Goal: Task Accomplishment & Management: Use online tool/utility

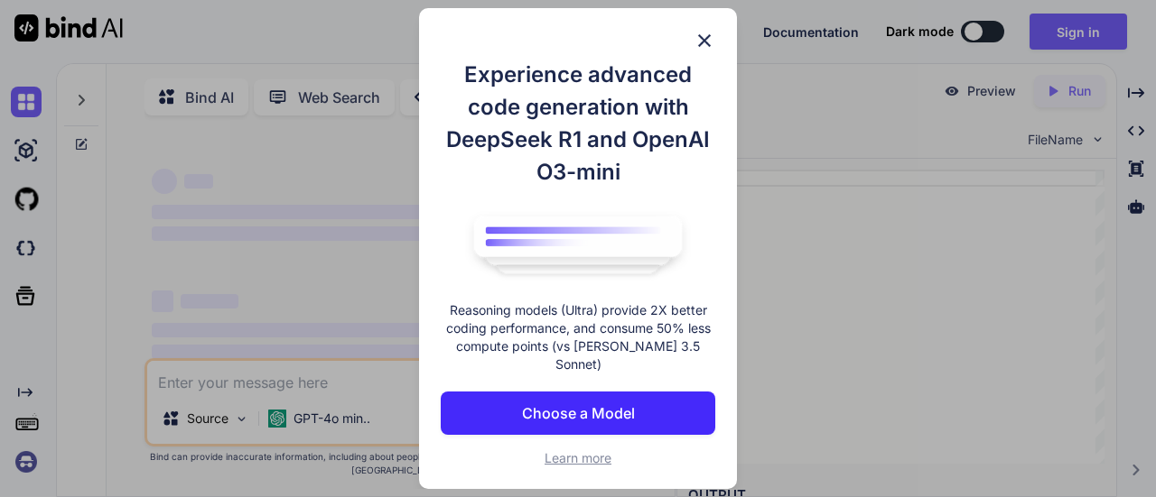
scroll to position [6, 0]
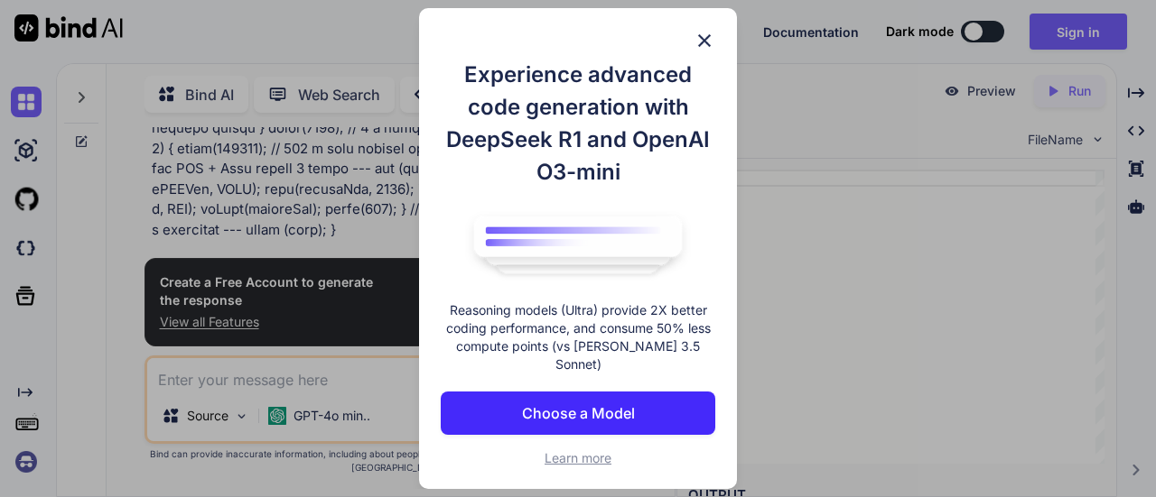
type textarea "x"
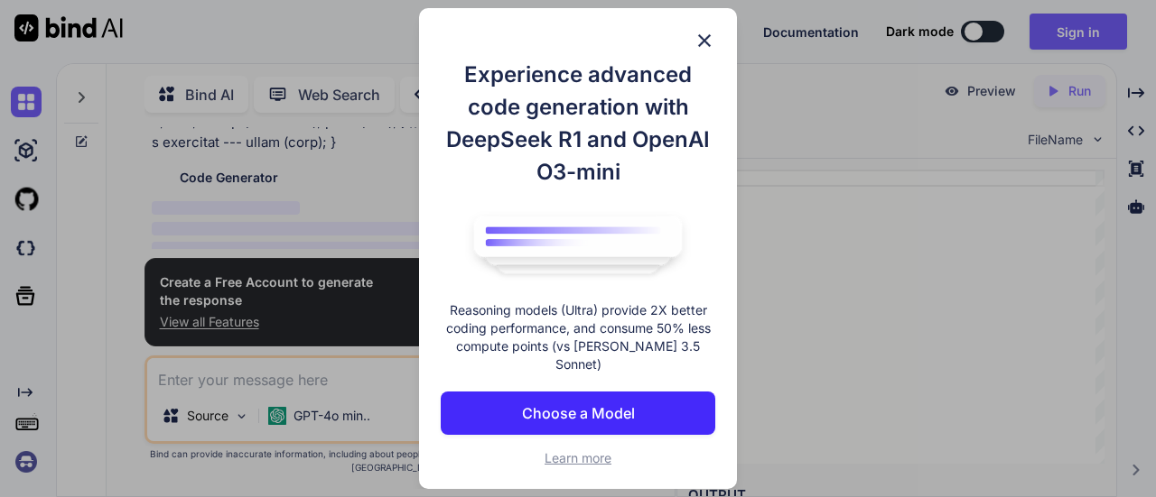
scroll to position [591, 0]
click at [701, 50] on img at bounding box center [704, 41] width 22 height 22
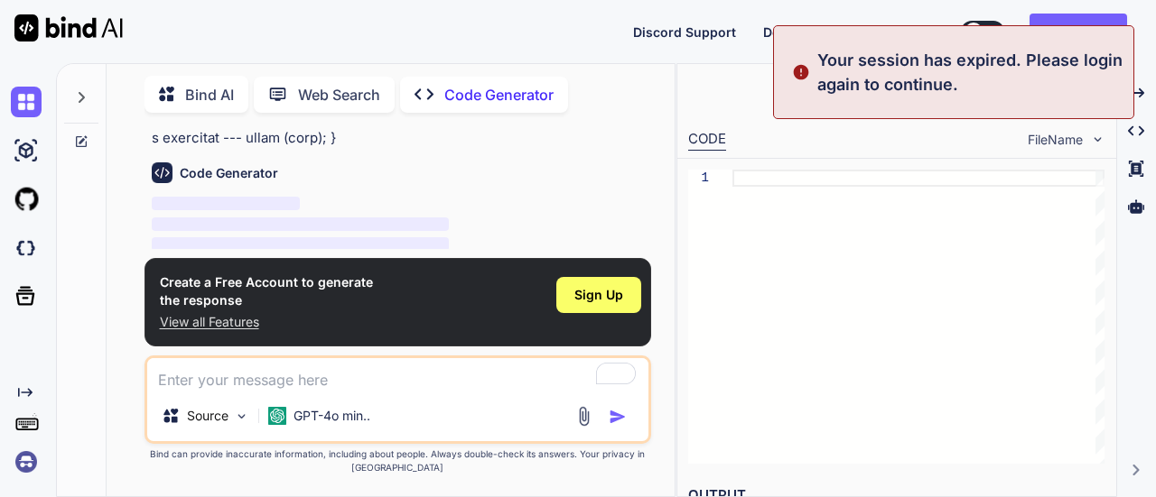
click at [977, 66] on p "Your session has expired. Please login again to continue." at bounding box center [969, 72] width 305 height 49
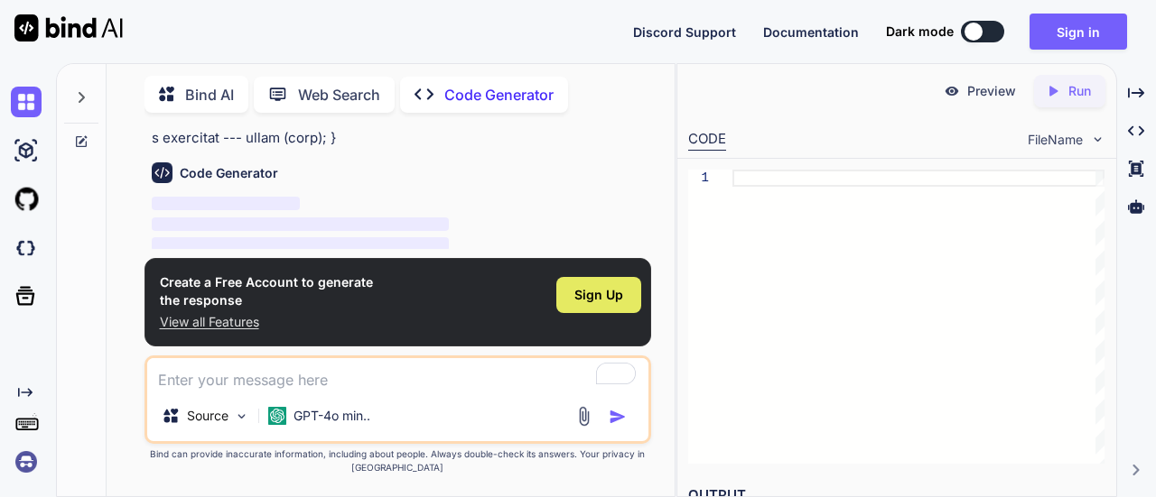
click at [628, 293] on div "Sign Up" at bounding box center [598, 295] width 85 height 36
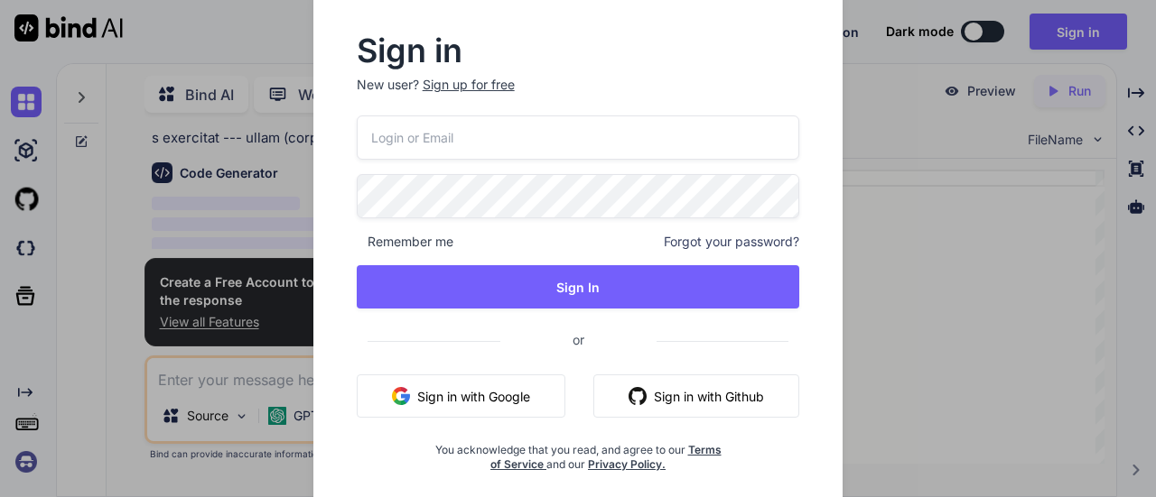
click at [485, 412] on button "Sign in with Google" at bounding box center [461, 396] width 209 height 43
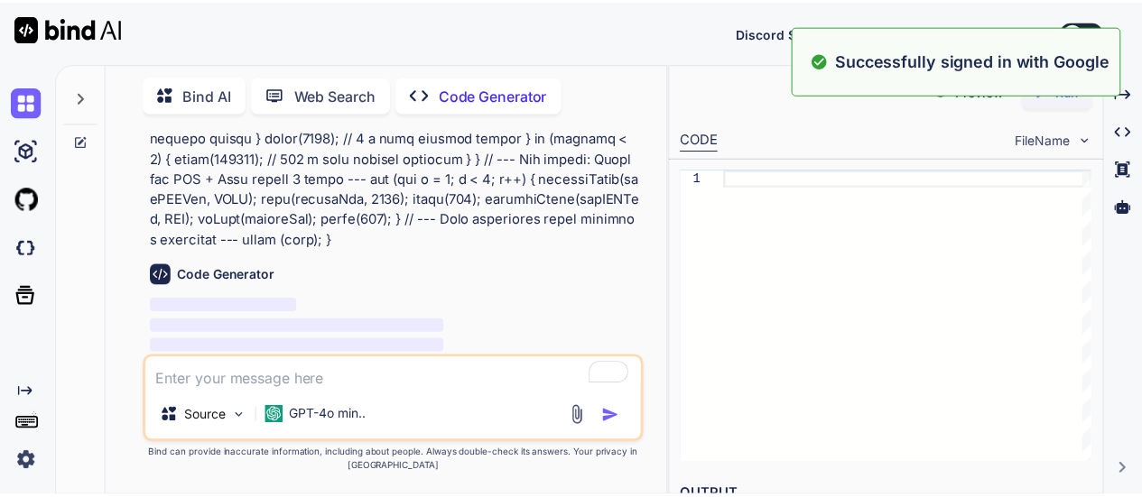
scroll to position [89, 0]
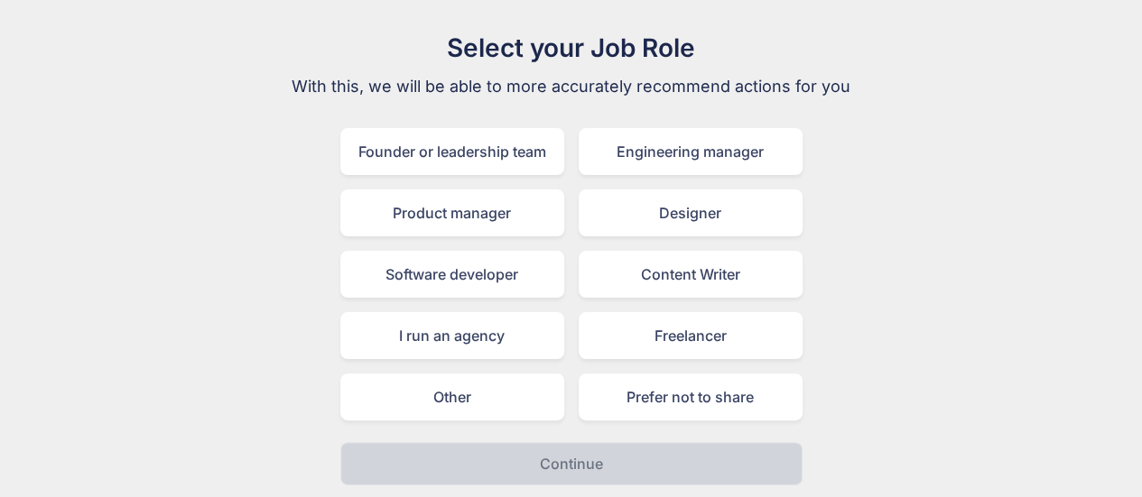
scroll to position [70, 0]
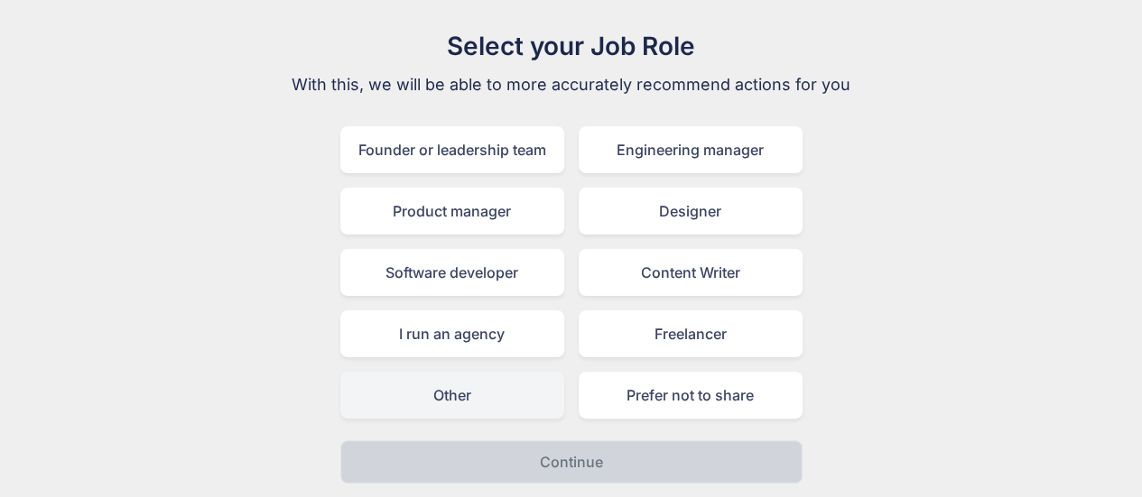
click at [489, 407] on div "Other" at bounding box center [452, 395] width 224 height 47
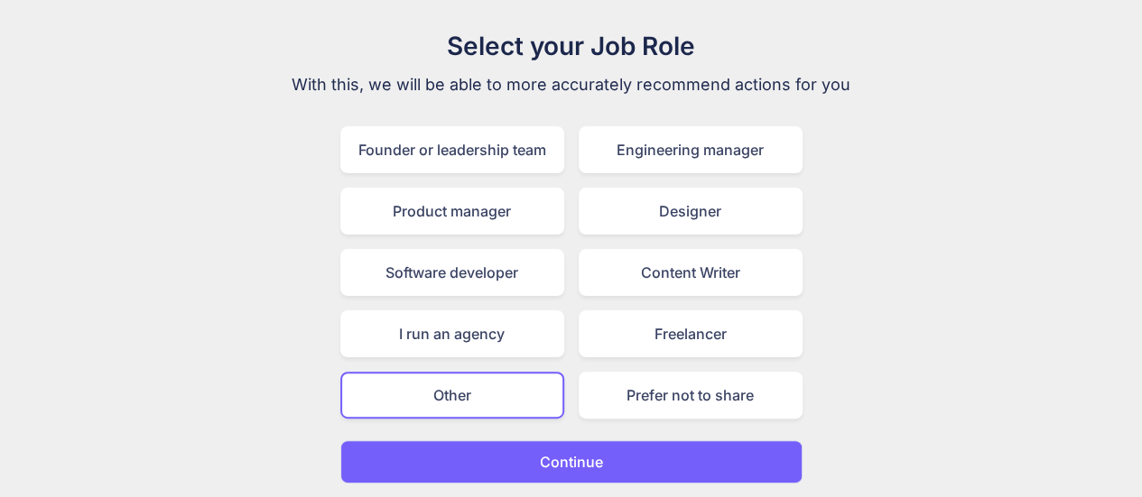
click at [547, 463] on p "Continue" at bounding box center [571, 462] width 63 height 22
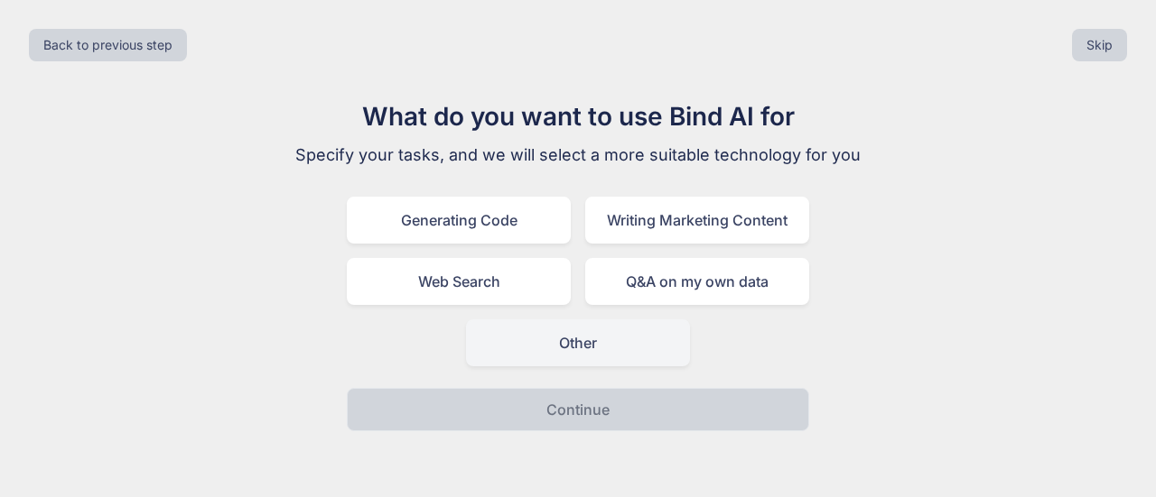
click at [572, 326] on div "Other" at bounding box center [578, 343] width 224 height 47
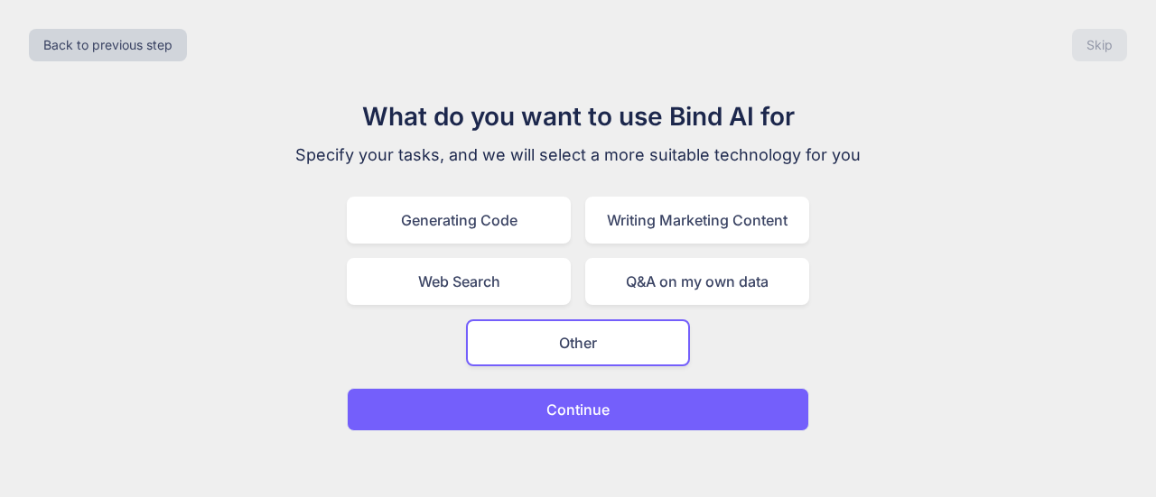
click at [610, 421] on button "Continue" at bounding box center [578, 409] width 462 height 43
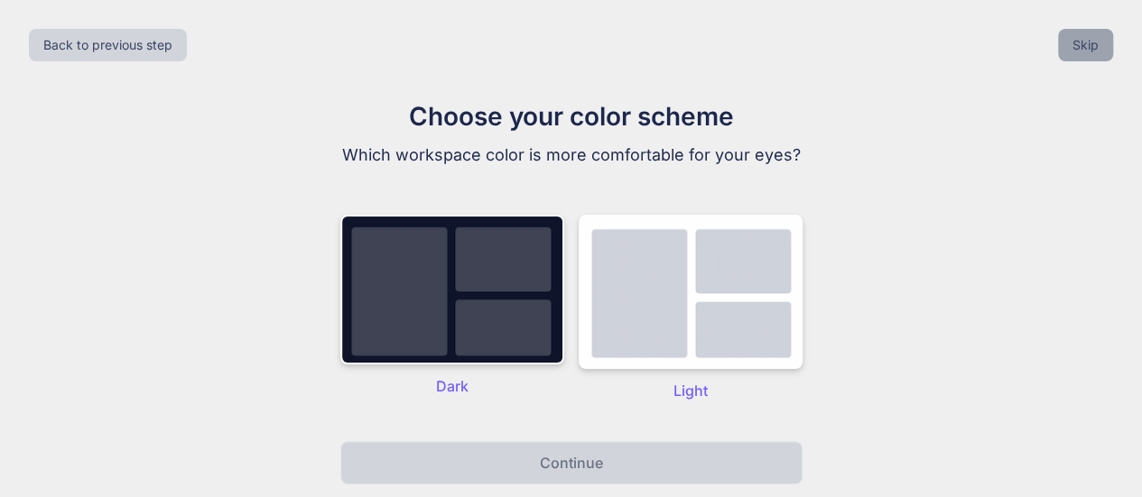
click at [1090, 35] on button "Skip" at bounding box center [1085, 45] width 55 height 33
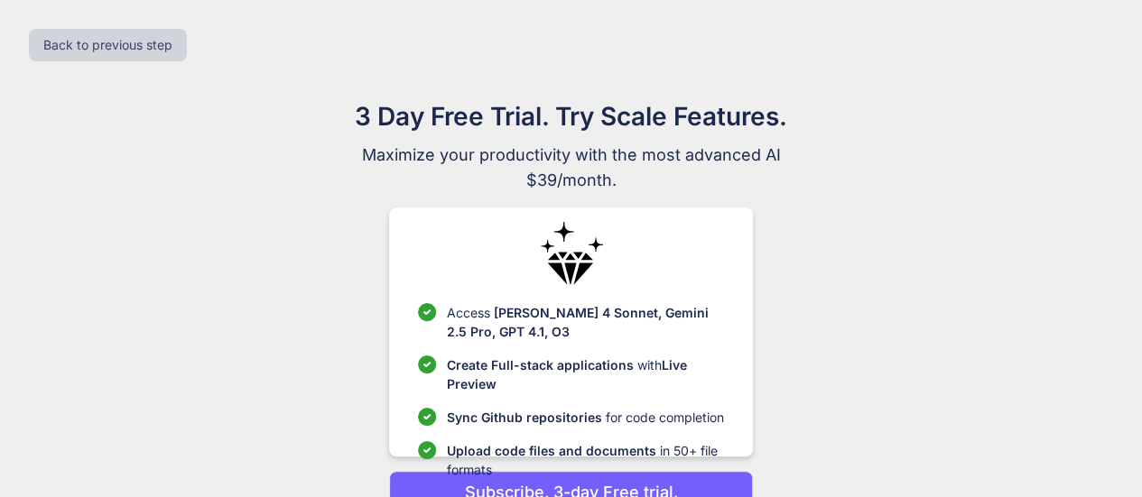
scroll to position [92, 0]
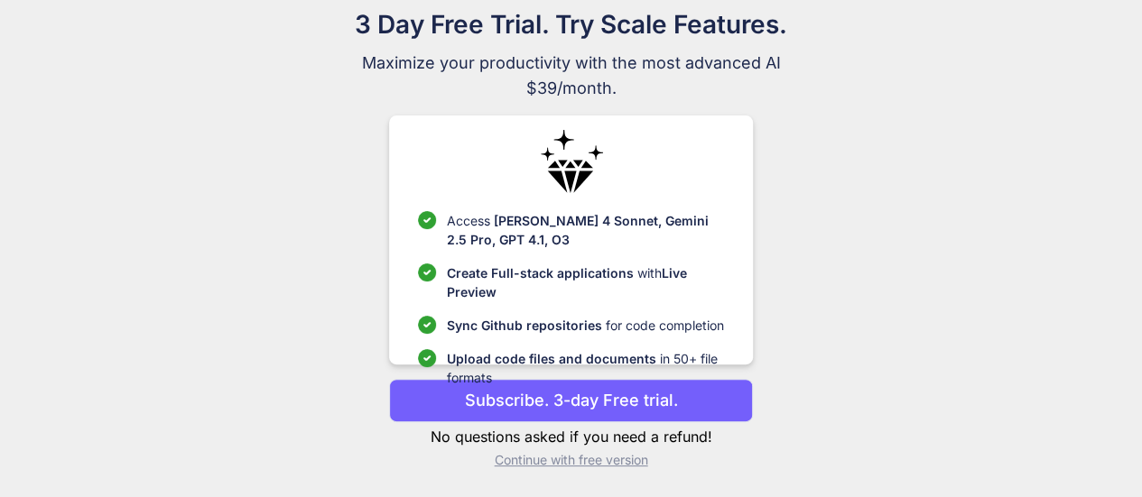
click at [585, 398] on p "Subscribe. 3-day Free trial." at bounding box center [571, 400] width 213 height 24
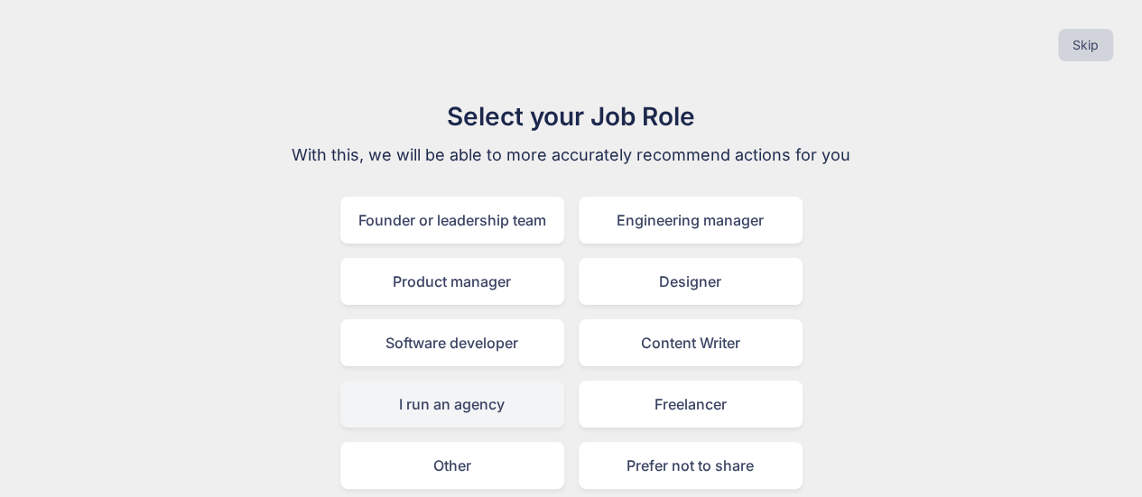
scroll to position [70, 0]
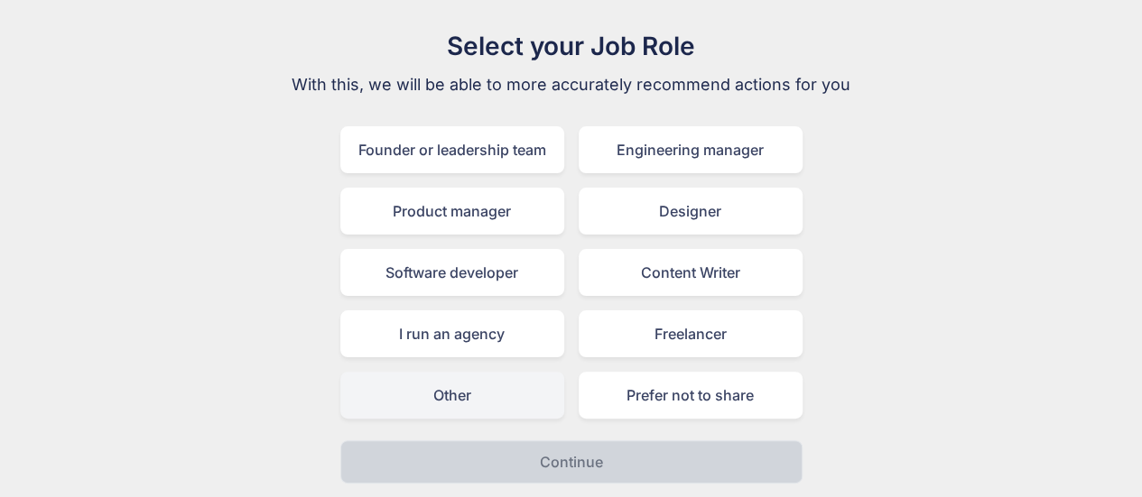
click at [478, 384] on div "Other" at bounding box center [452, 395] width 224 height 47
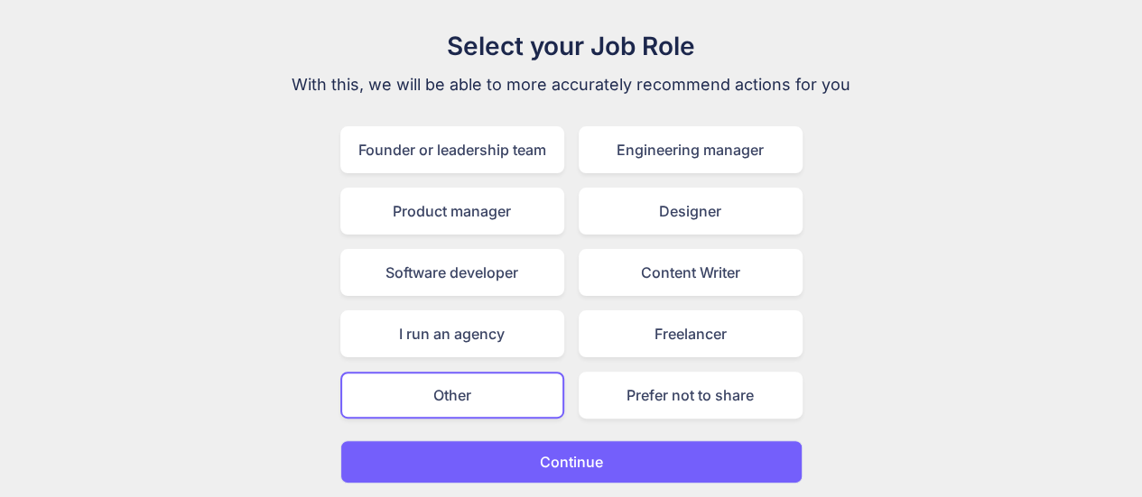
click at [553, 469] on p "Continue" at bounding box center [571, 462] width 63 height 22
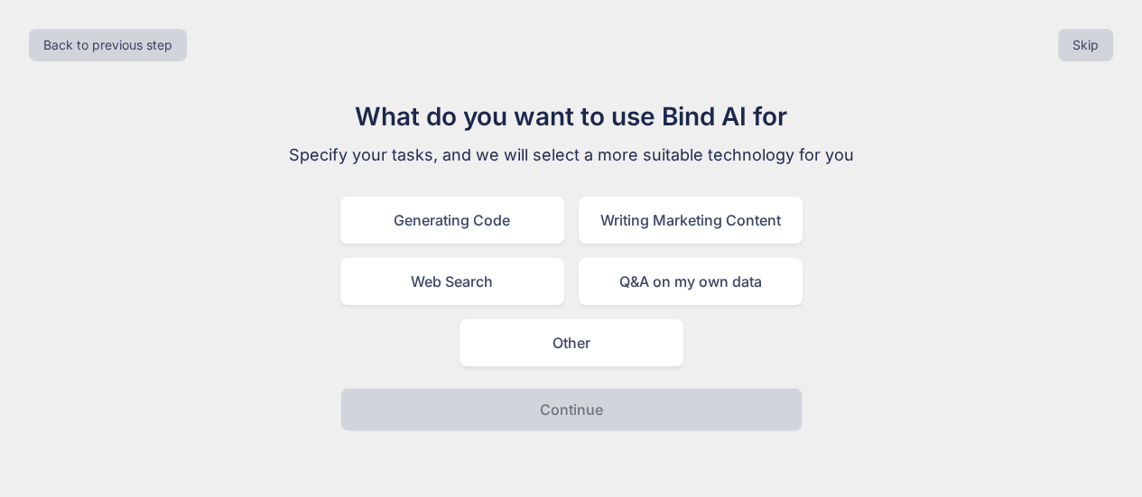
scroll to position [0, 0]
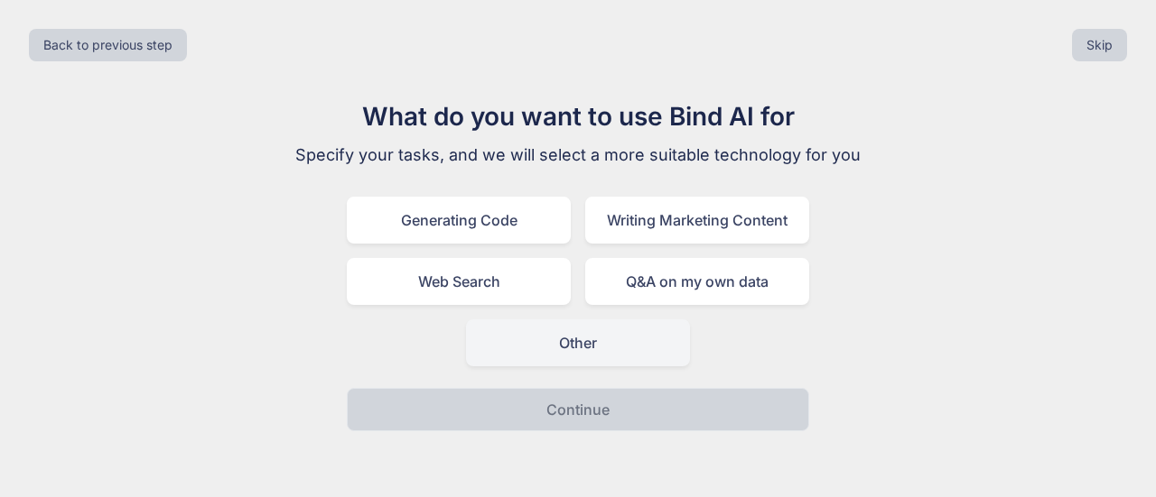
click at [615, 344] on div "Other" at bounding box center [578, 343] width 224 height 47
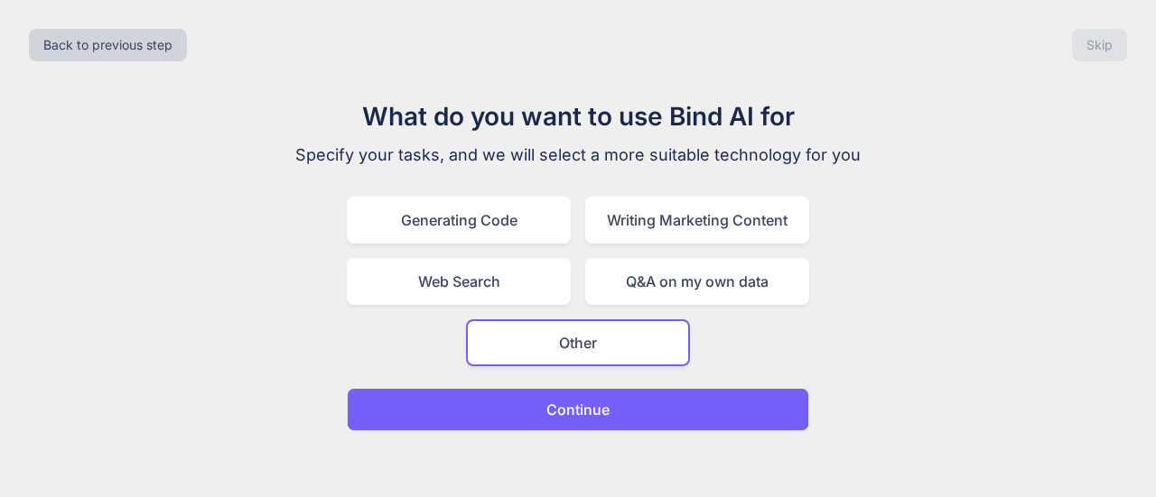
click at [616, 412] on button "Continue" at bounding box center [578, 409] width 462 height 43
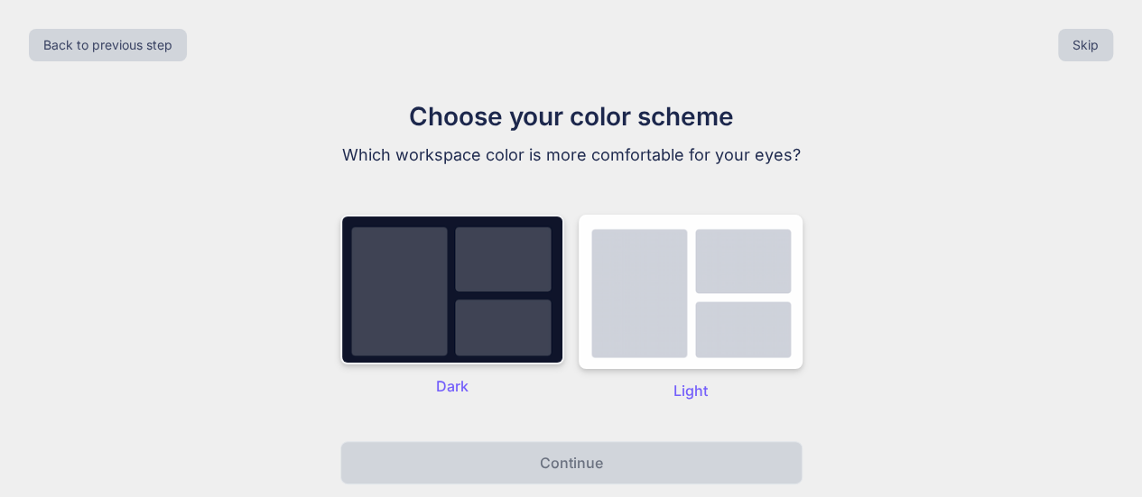
click at [470, 347] on img at bounding box center [452, 290] width 224 height 150
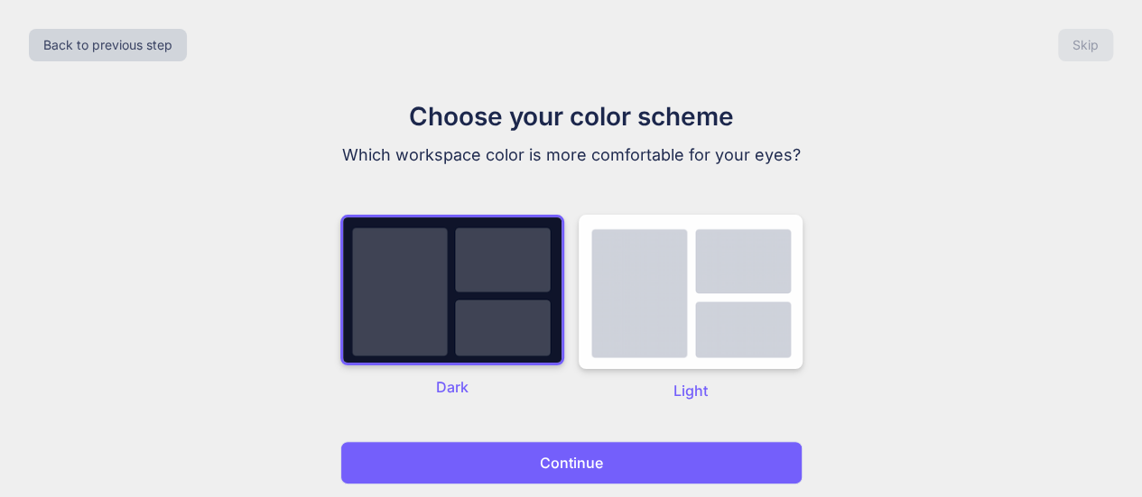
click at [594, 470] on p "Continue" at bounding box center [571, 463] width 63 height 22
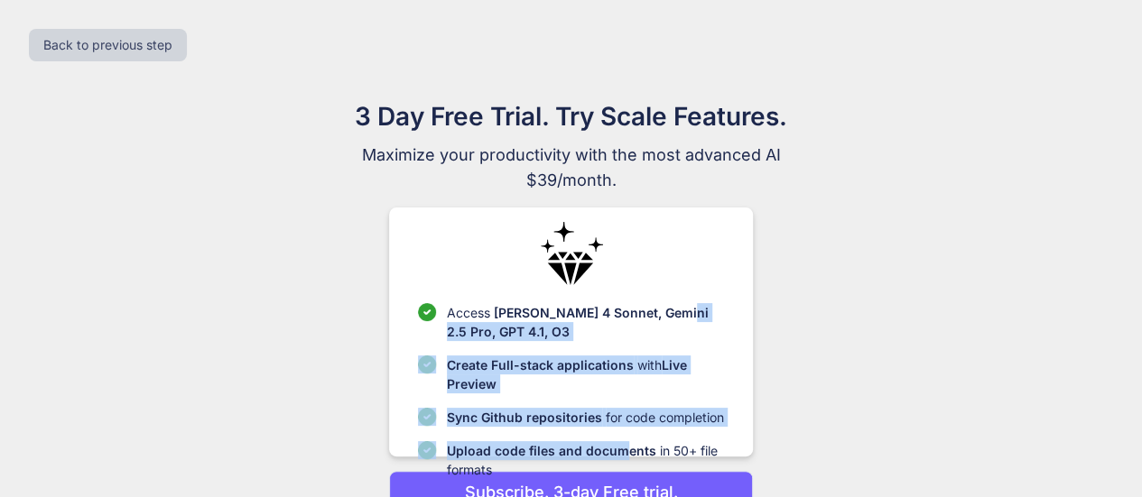
drag, startPoint x: 623, startPoint y: 442, endPoint x: 741, endPoint y: 216, distance: 255.6
click at [741, 216] on div "Access [PERSON_NAME] 4 Sonnet, Gemini 2.5 Pro, GPT 4.1, O3 Create Full-stack ap…" at bounding box center [571, 332] width 364 height 249
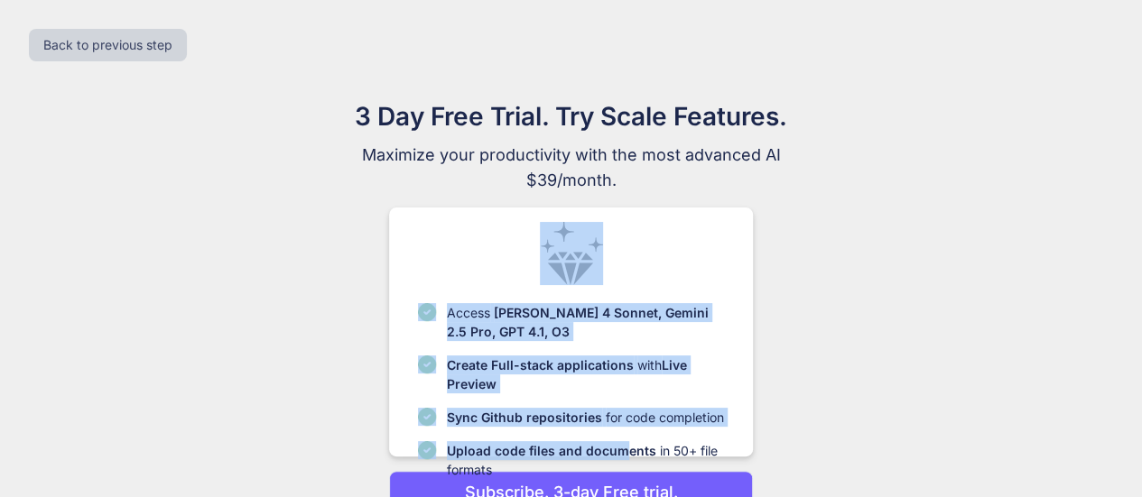
scroll to position [92, 0]
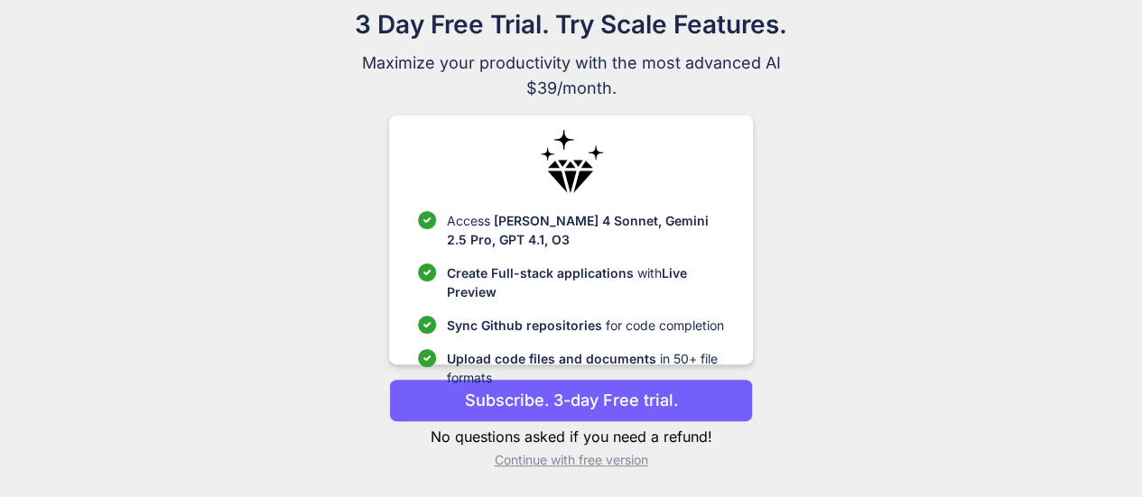
click at [563, 467] on p "Continue with free version" at bounding box center [571, 460] width 364 height 18
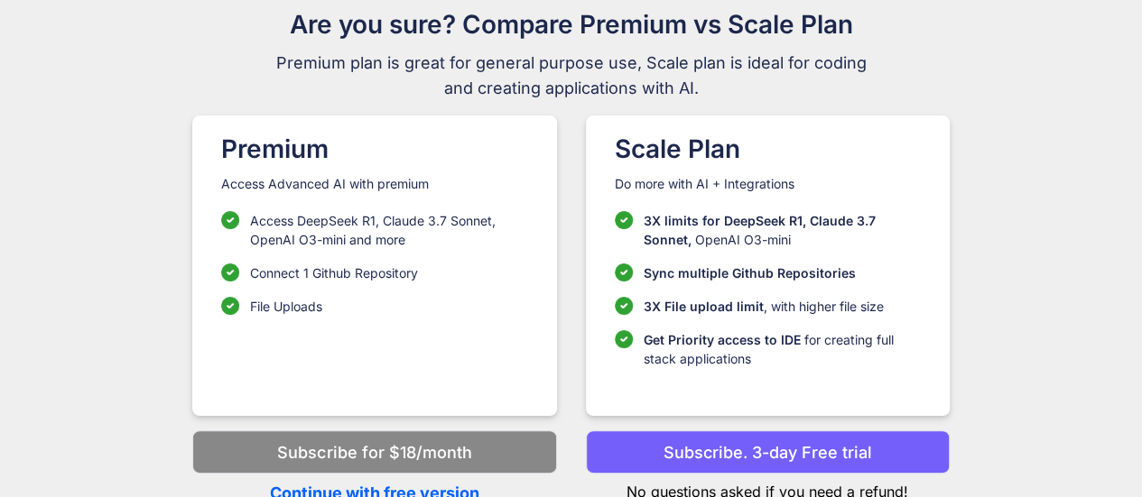
scroll to position [99, 0]
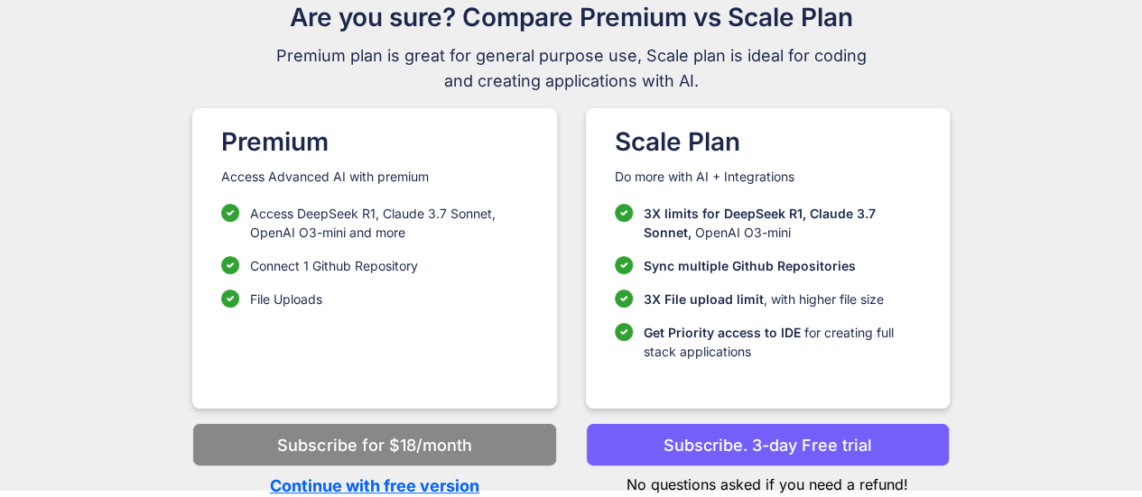
click at [415, 488] on p "Continue with free version" at bounding box center [374, 486] width 364 height 24
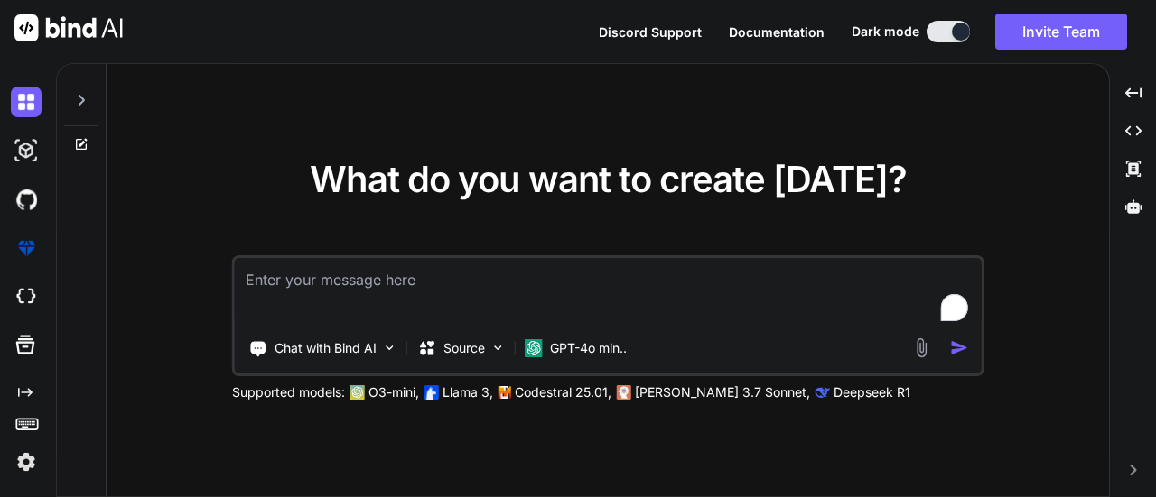
type textarea "x"
click at [321, 265] on textarea "To enrich screen reader interactions, please activate Accessibility in Grammarl…" at bounding box center [608, 291] width 747 height 67
type textarea "Lor ipsu: do sit ame cons adi elit seddoeiu te inci utla et dolo ma aliqua enim…"
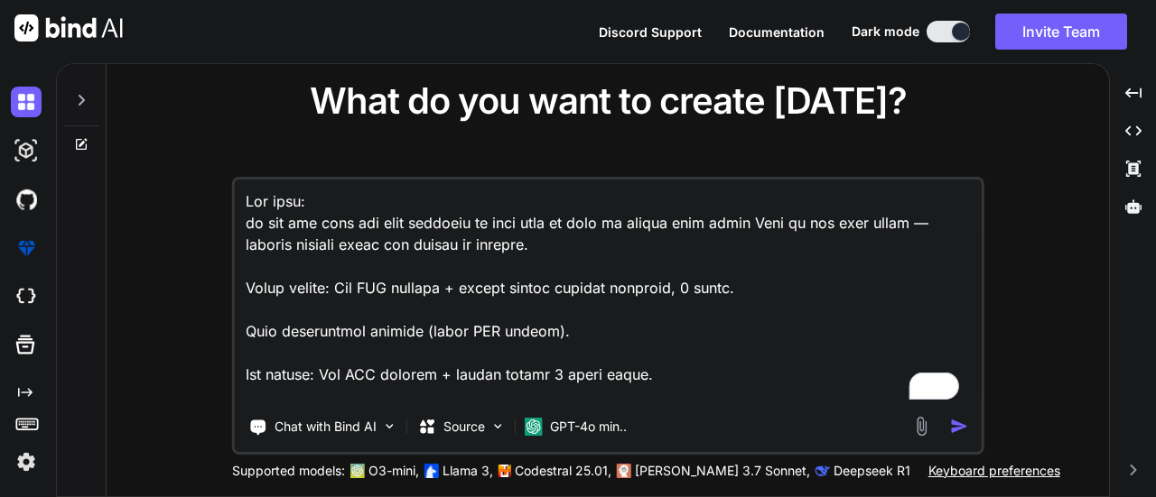
scroll to position [1431, 0]
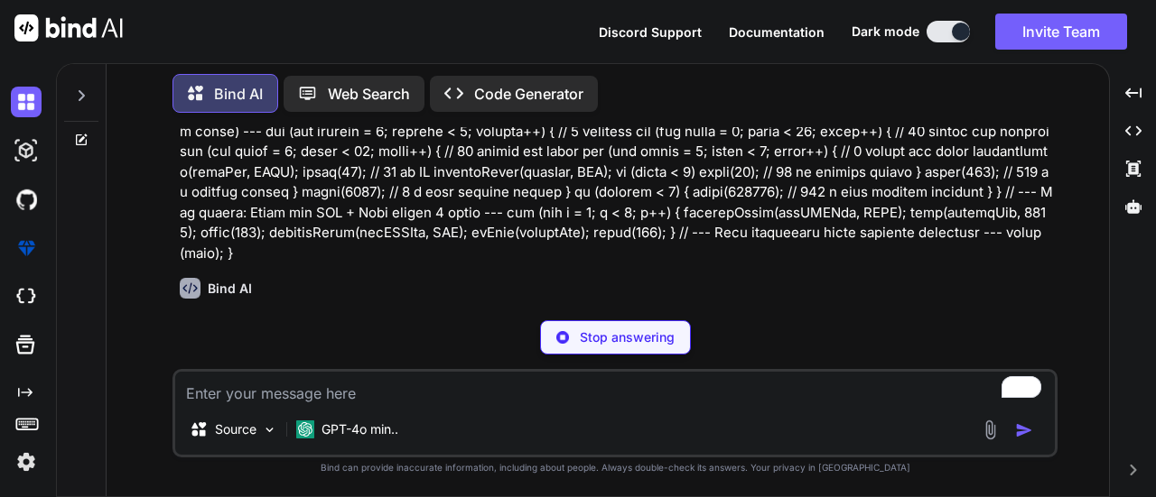
scroll to position [232, 0]
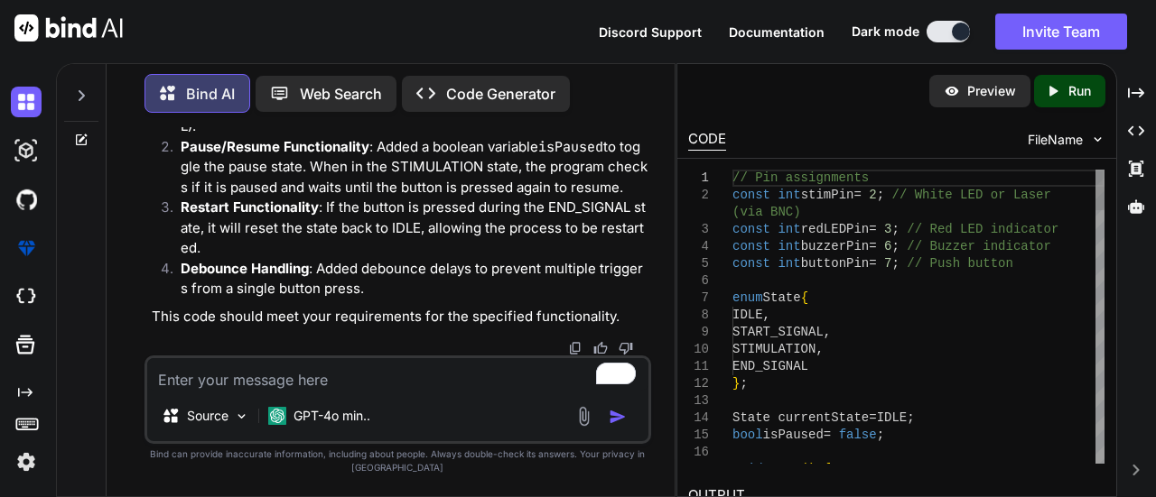
type textarea "x"
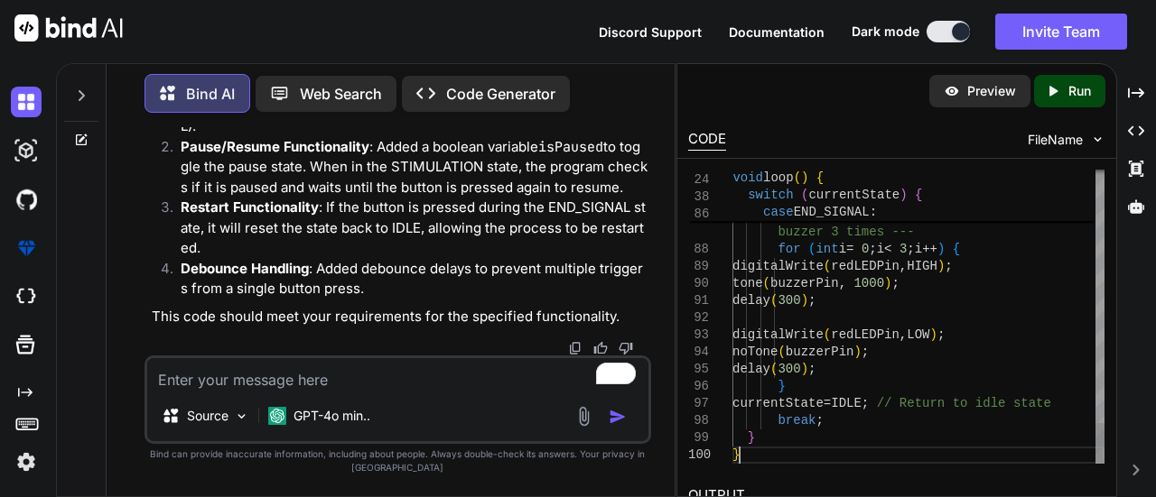
scroll to position [0, 0]
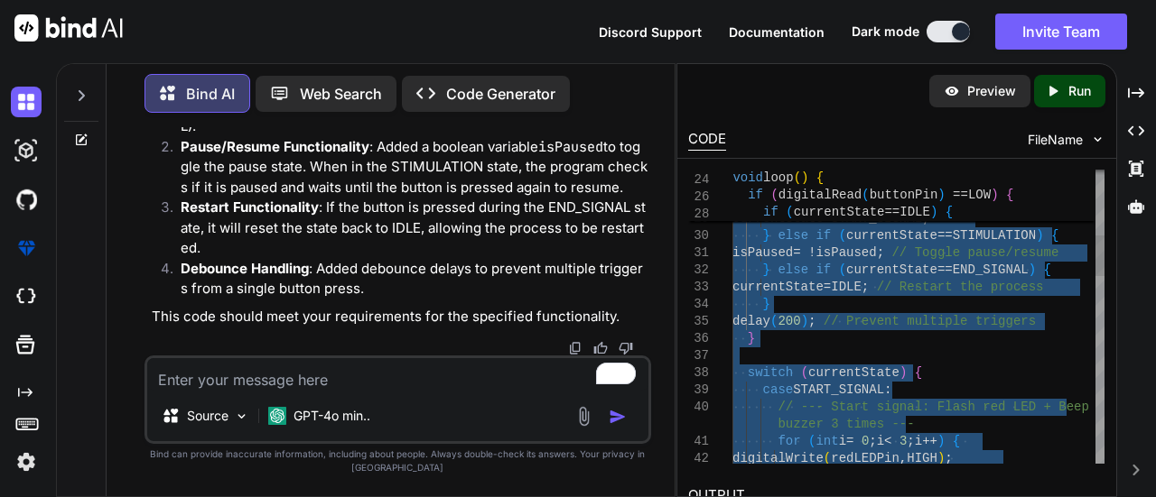
type textarea "// Pin assignments const int stimPin = 2; // White LED or Laser (via BNC) const…"
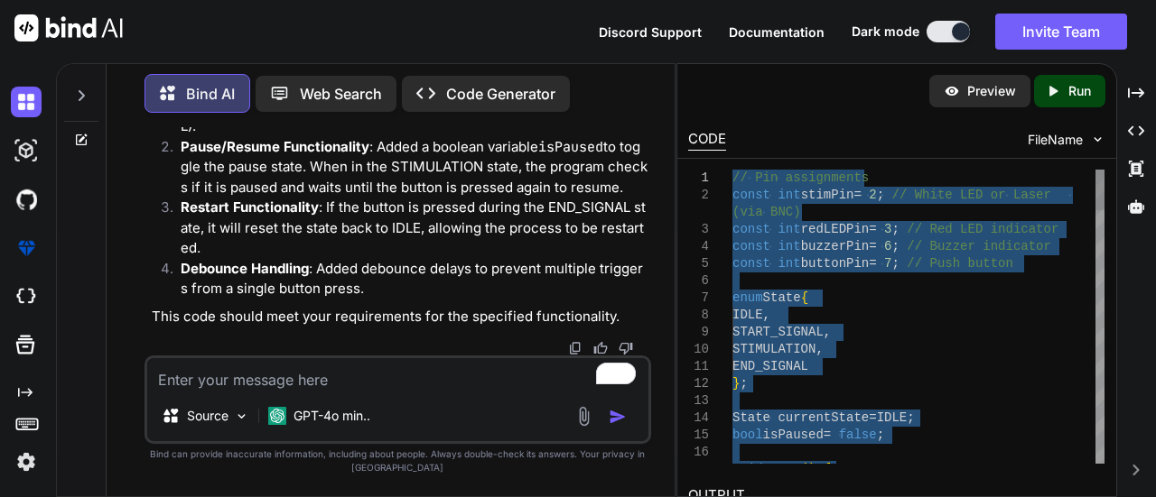
drag, startPoint x: 747, startPoint y: 460, endPoint x: 721, endPoint y: 151, distance: 309.8
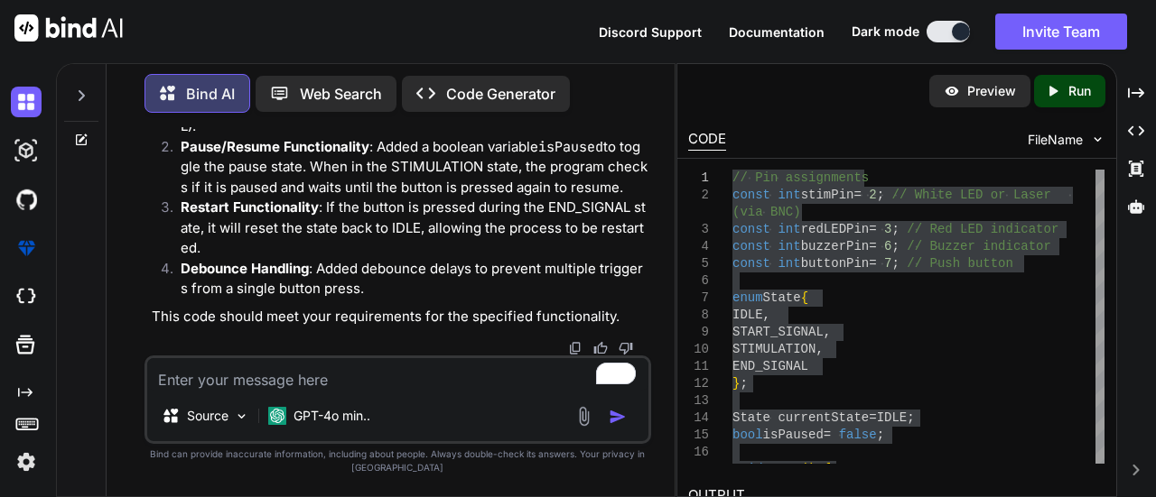
click at [403, 387] on textarea "To enrich screen reader interactions, please activate Accessibility in Grammarl…" at bounding box center [398, 374] width 502 height 33
type textarea "x"
type textarea "N"
type textarea "x"
type textarea "NO"
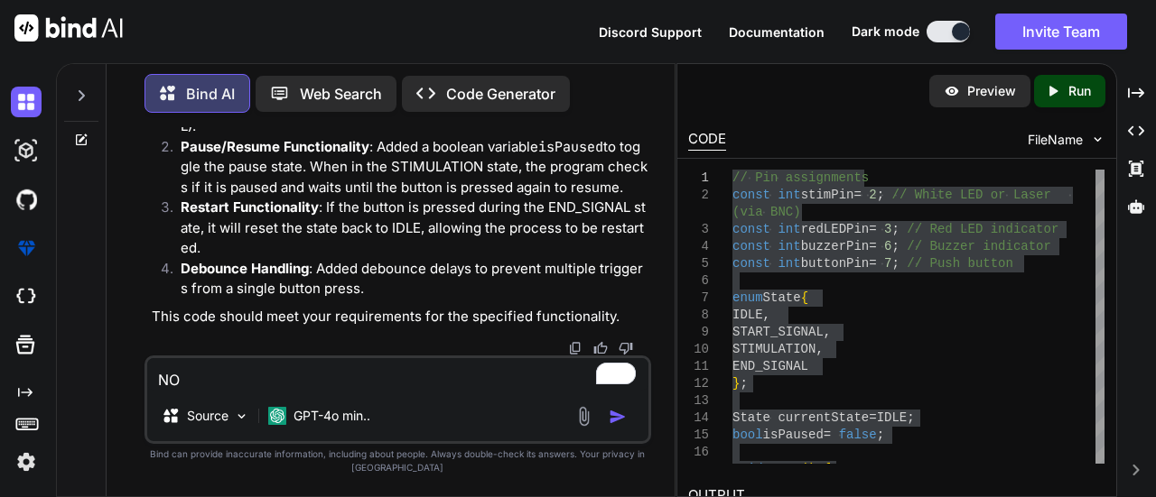
type textarea "x"
type textarea "NOT"
type textarea "x"
type textarea "NOT W"
type textarea "x"
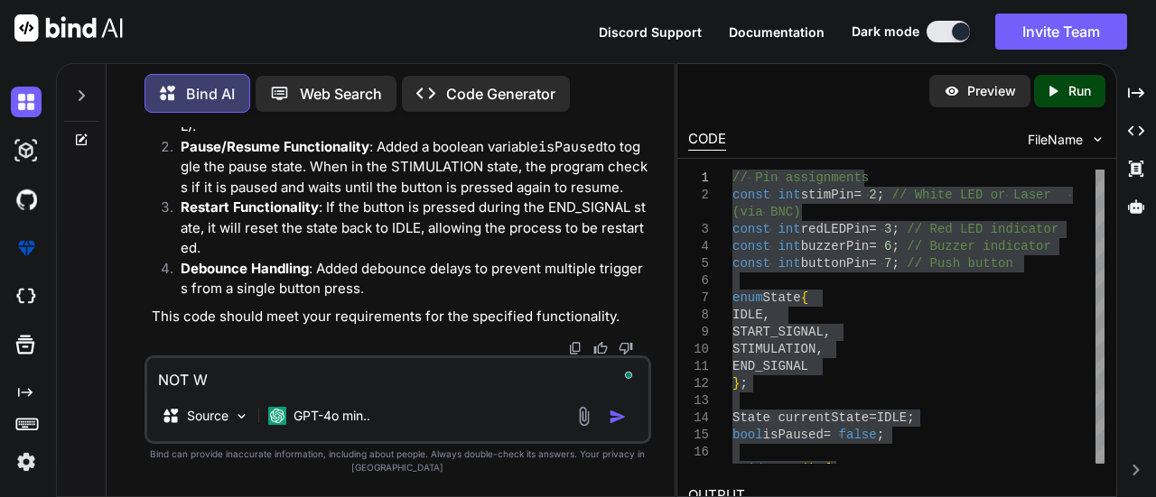
type textarea "NOT WO"
type textarea "x"
type textarea "NOT WOr"
type textarea "x"
type textarea "NOT WOrk"
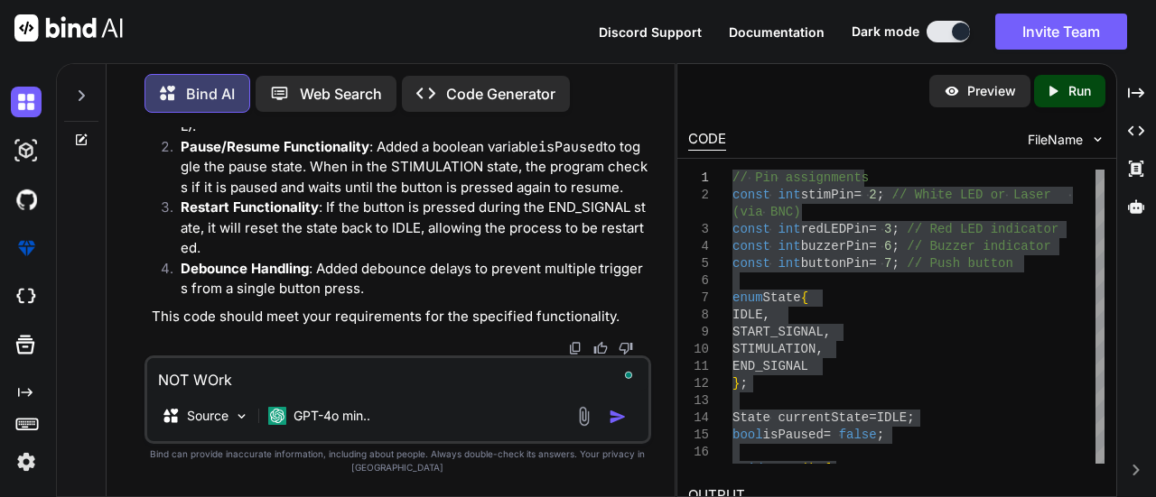
type textarea "x"
type textarea "NOT WOrk"
type textarea "x"
type textarea "NOT WOrk I"
type textarea "x"
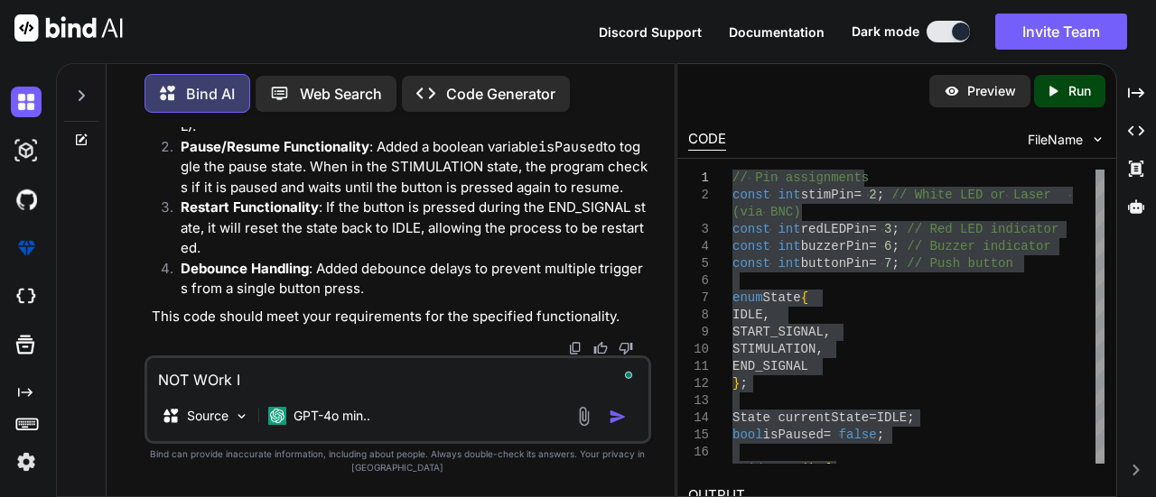
type textarea "NOT WOrk I"
type textarea "x"
type textarea "NOT WOrk I n"
type textarea "x"
type textarea "NOT WOrk I ne"
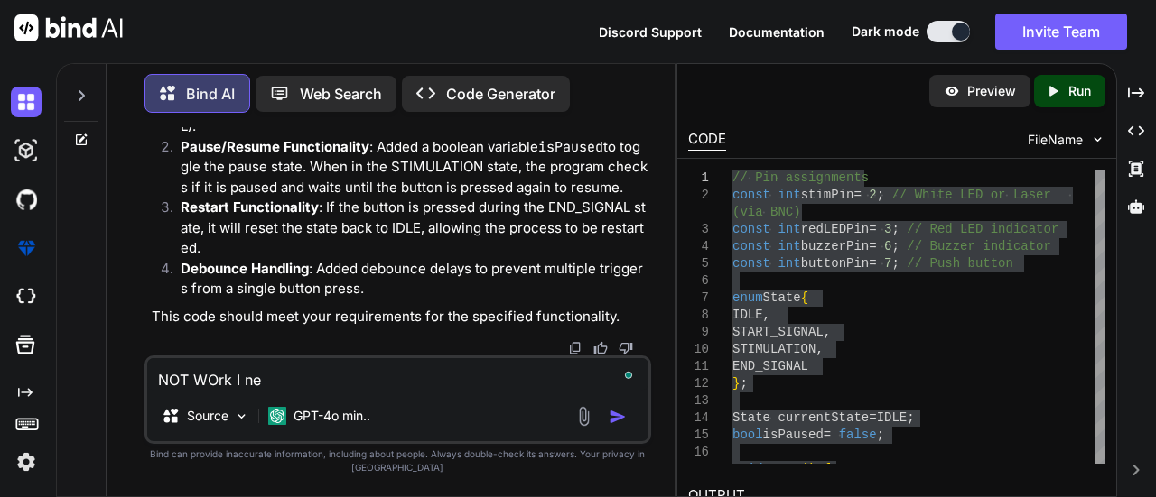
type textarea "x"
type textarea "NOT WOrk I [PERSON_NAME]"
type textarea "x"
type textarea "NOT WOrk I ne"
type textarea "x"
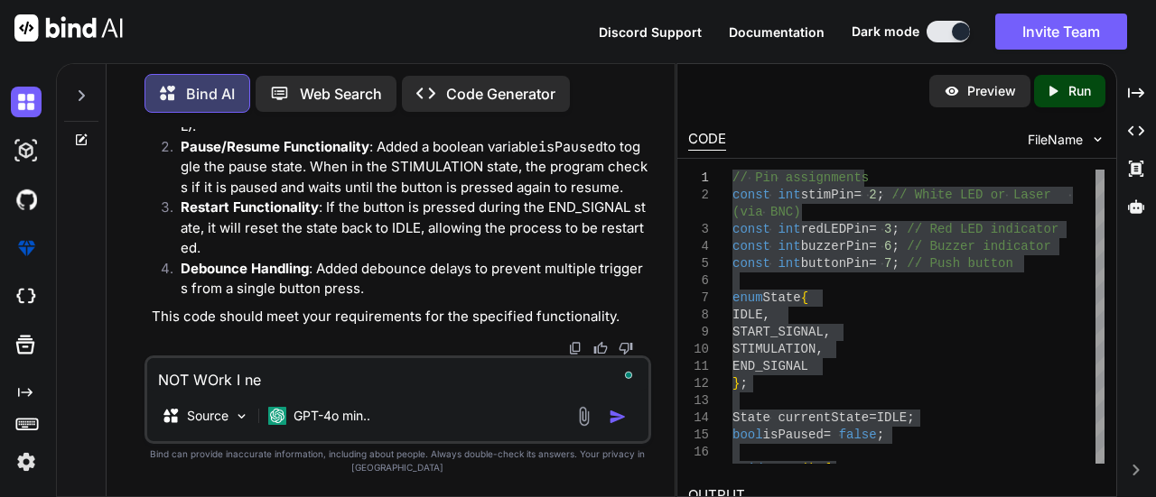
type textarea "NOT WOrk I nee"
type textarea "x"
type textarea "NOT WOrk I need"
type textarea "x"
type textarea "NOT WOrk I need"
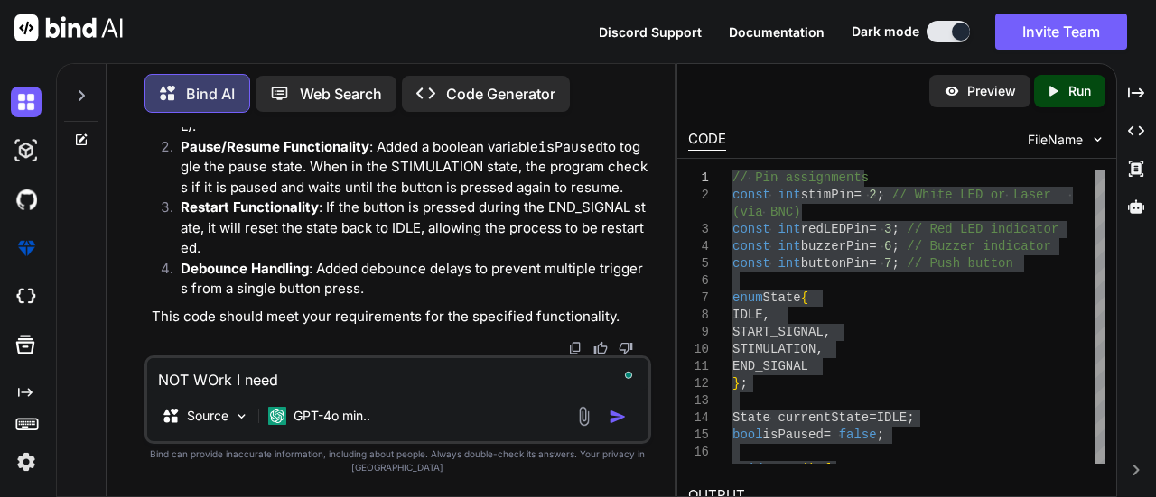
type textarea "x"
type textarea "NOT WOrk I need i"
type textarea "x"
type textarea "NOT WOrk I need im"
type textarea "x"
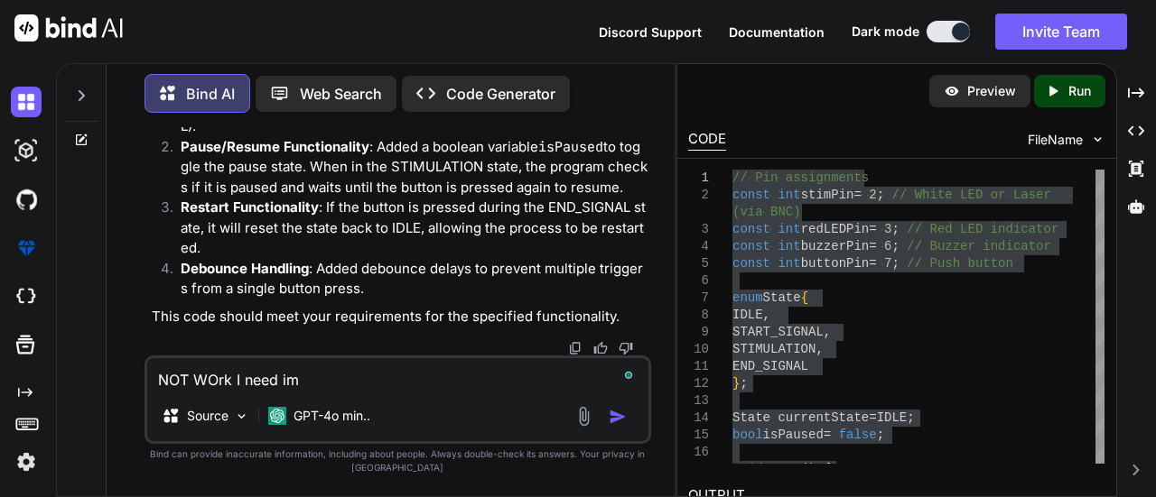
type textarea "NOT WOrk I need imi"
type textarea "x"
type textarea "NOT WOrk I need imid"
type textarea "x"
type textarea "NOT WOrk I need imidi"
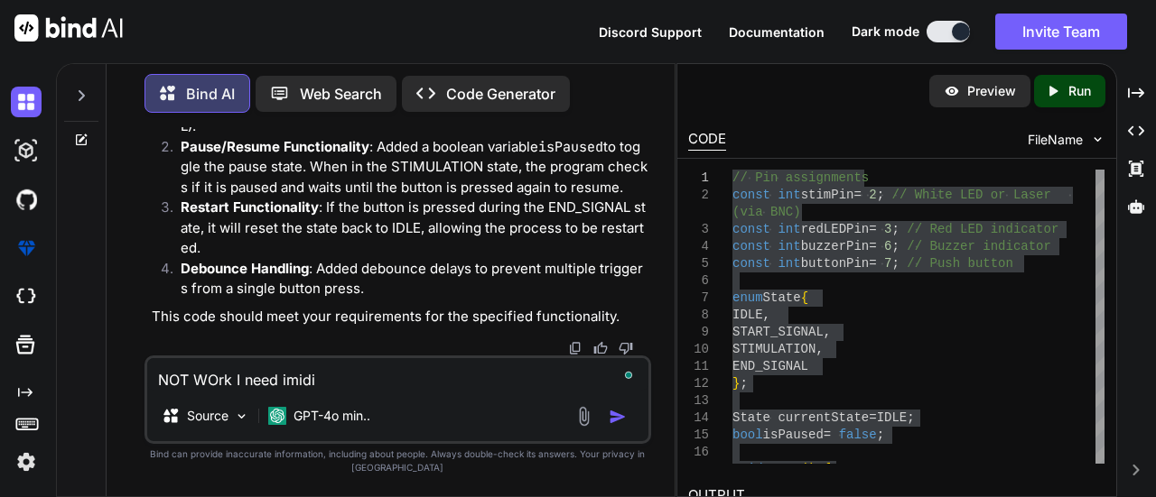
type textarea "x"
type textarea "NOT WOrk I need imidia"
type textarea "x"
type textarea "NOT WOrk I need imidiat"
type textarea "x"
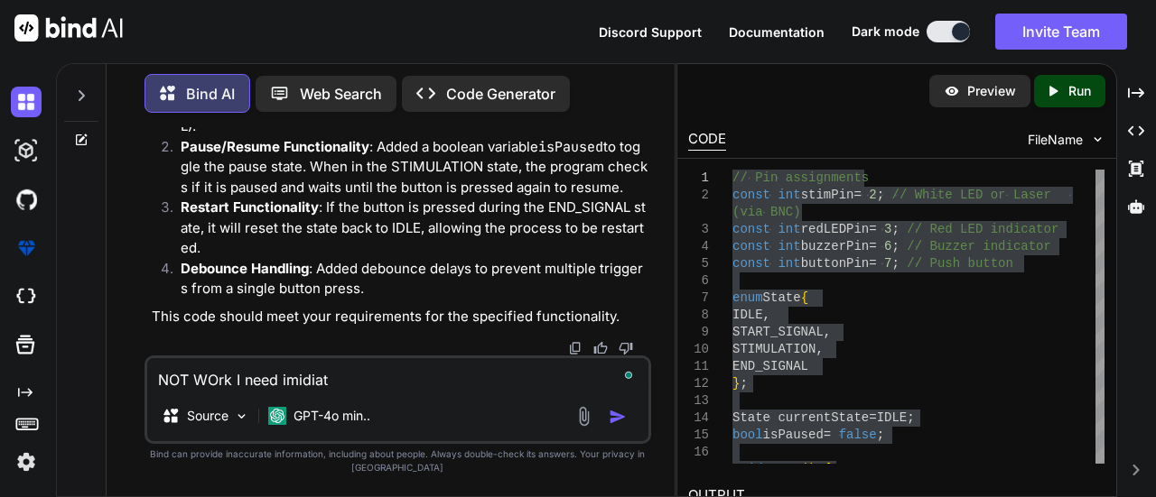
type textarea "NOT WOrk I need imidiatl"
type textarea "x"
type textarea "NOT WOrk I need imidiatly"
type textarea "x"
type textarea "NOT WOrk I need imidiatly"
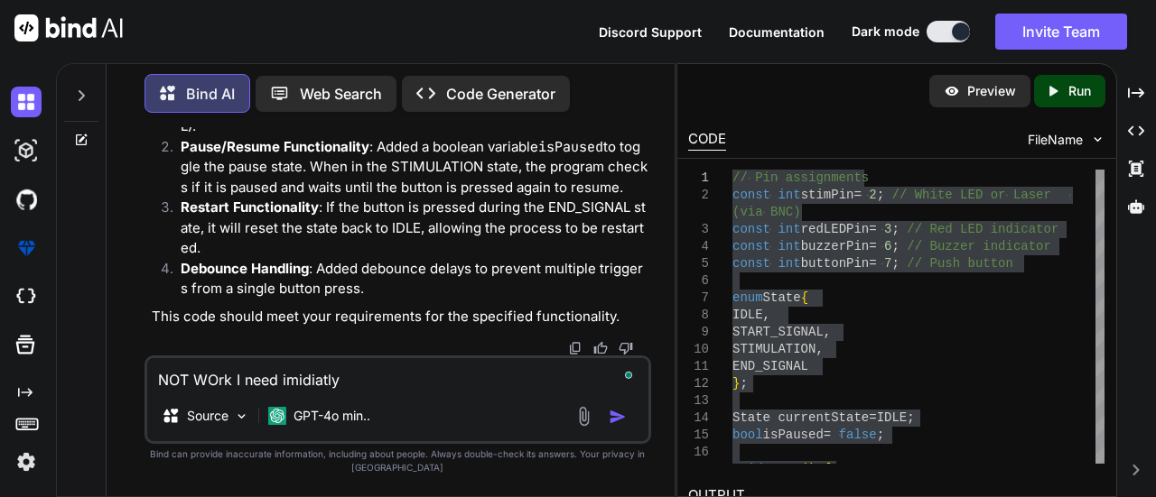
type textarea "x"
type textarea "NOT WOrk I need imidiatly s"
type textarea "x"
type textarea "NOT WOrk I need imidiatly st"
type textarea "x"
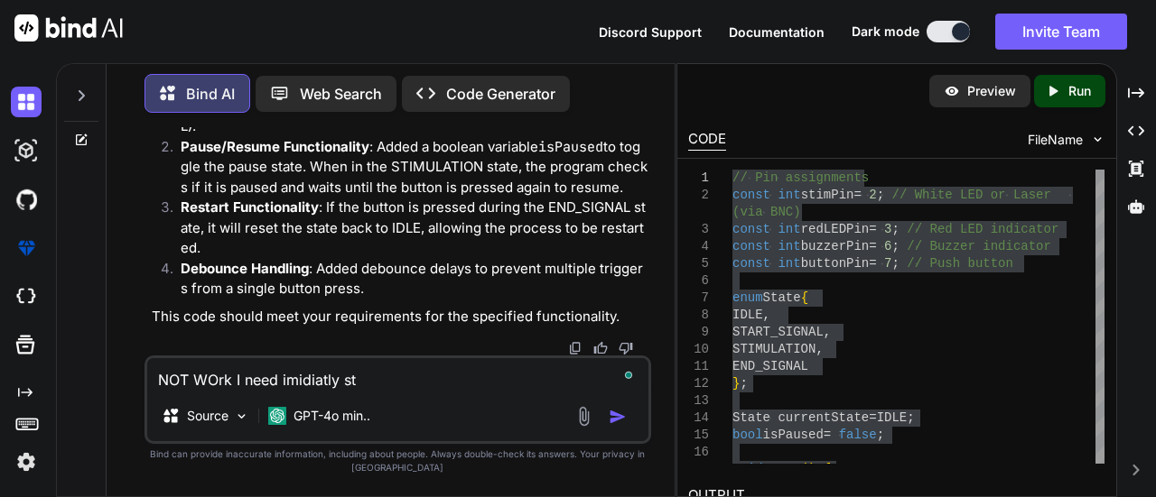
type textarea "NOT WOrk I need imidiatly sto"
type textarea "x"
type textarea "NOT WOrk I need imidiatly stop"
type textarea "x"
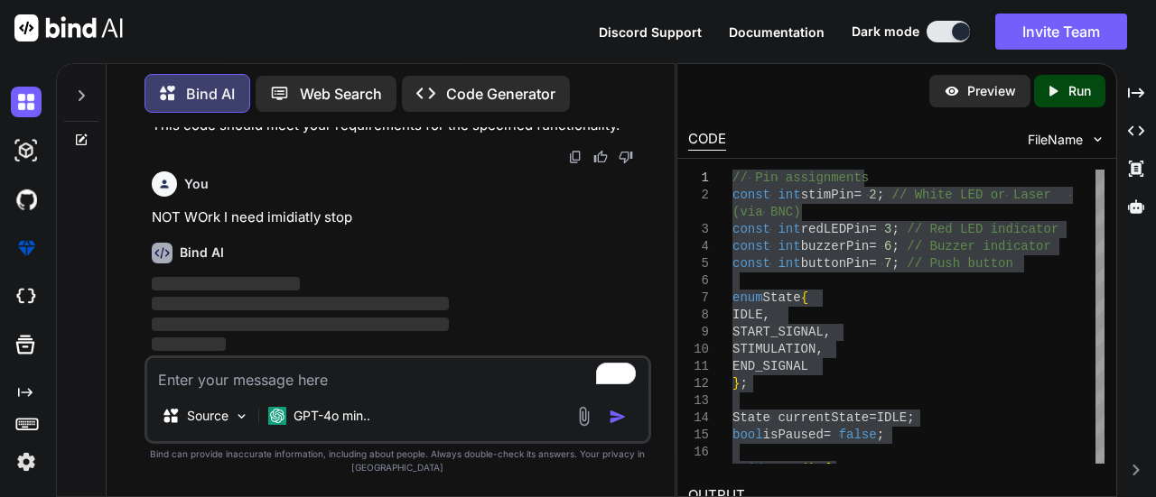
scroll to position [2922, 0]
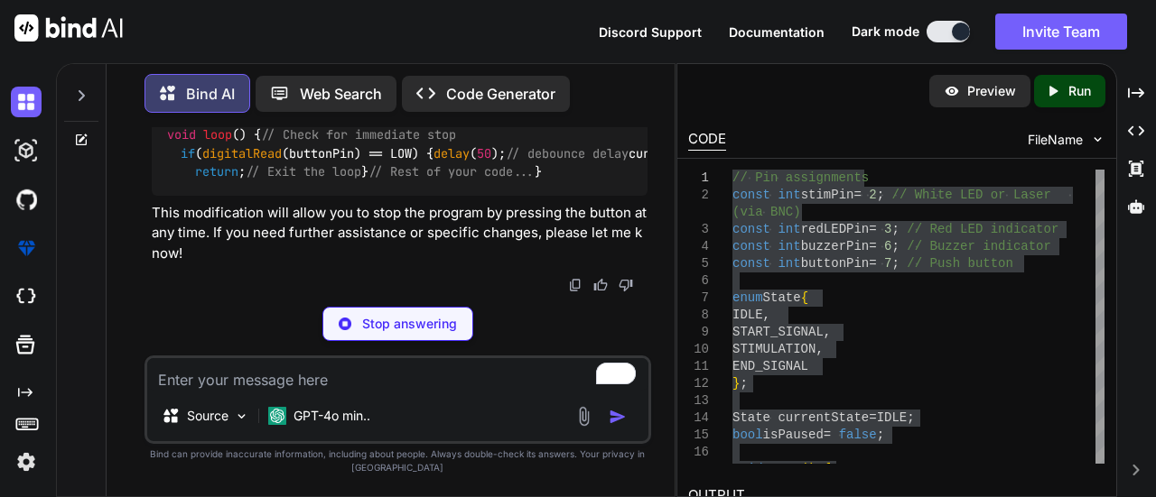
type textarea "x"
type textarea "}"
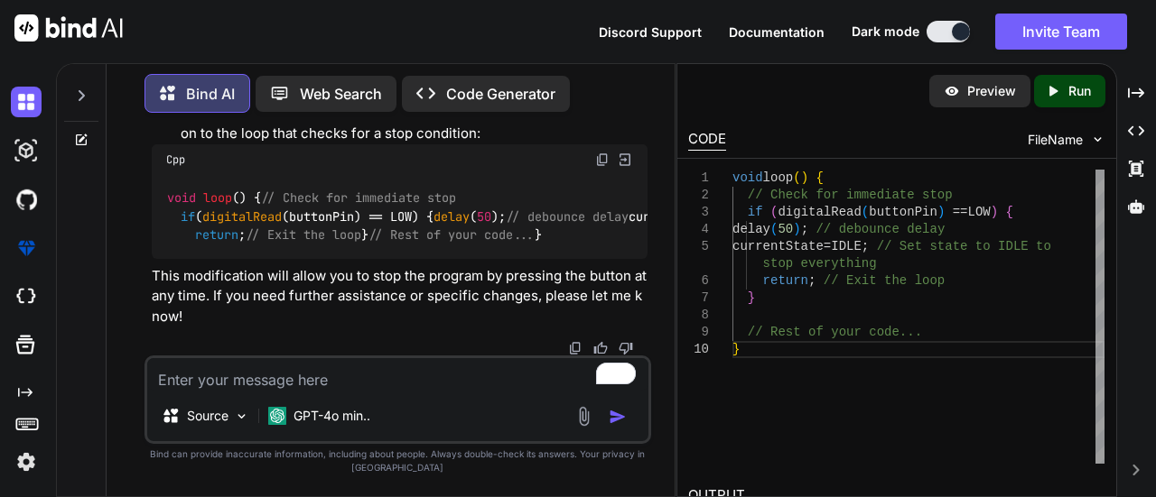
scroll to position [3443, 0]
drag, startPoint x: 312, startPoint y: 284, endPoint x: 430, endPoint y: 287, distance: 117.4
click at [430, 287] on p "This modification will allow you to stop the program by pressing the button at …" at bounding box center [400, 296] width 497 height 61
drag, startPoint x: 227, startPoint y: 301, endPoint x: 329, endPoint y: 304, distance: 102.1
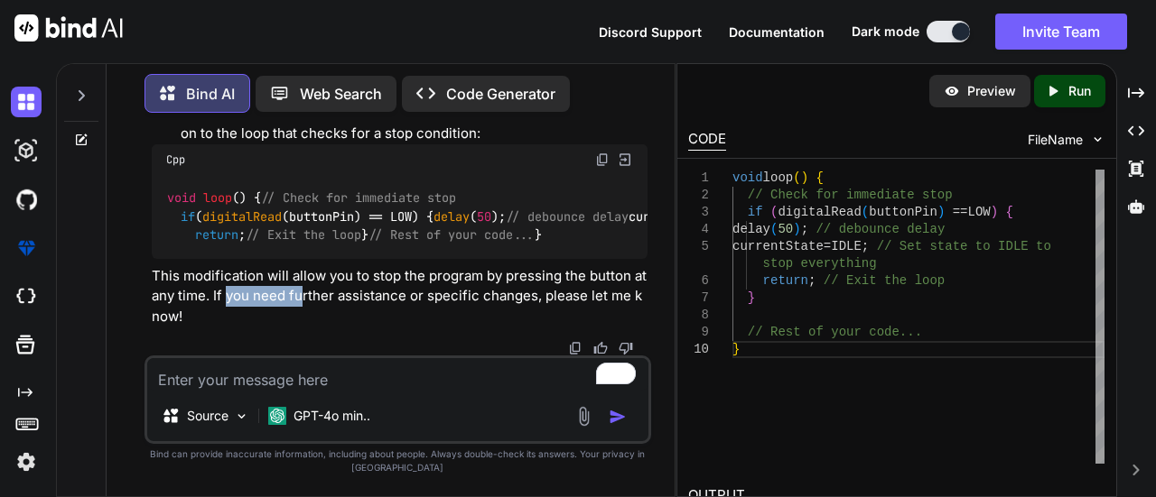
click at [329, 304] on p "This modification will allow you to stop the program by pressing the button at …" at bounding box center [400, 296] width 497 height 61
click at [399, 372] on textarea "To enrich screen reader interactions, please activate Accessibility in Grammarl…" at bounding box center [398, 374] width 502 height 33
type textarea "x"
type textarea "c"
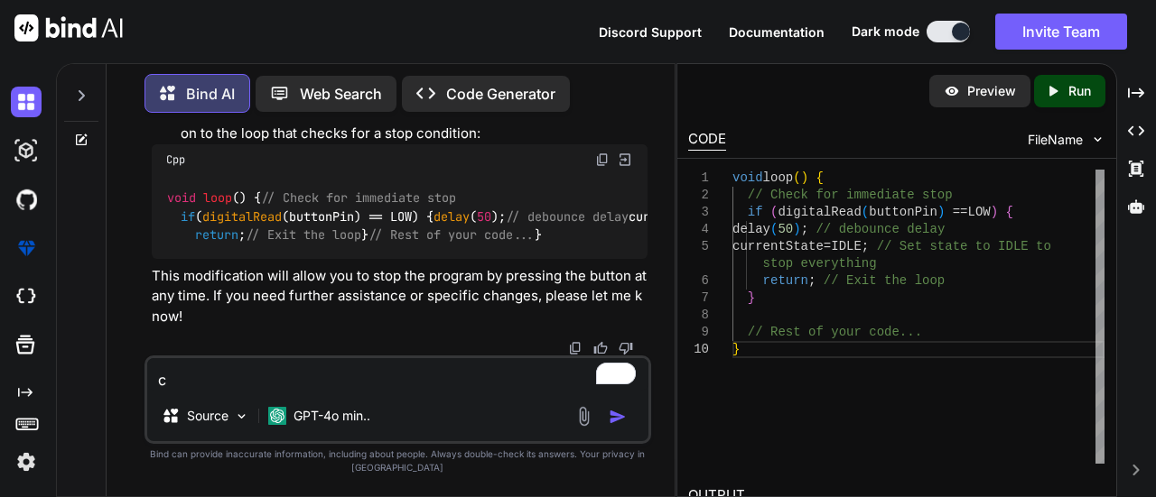
type textarea "x"
type textarea "ca"
type textarea "x"
type textarea "can"
type textarea "x"
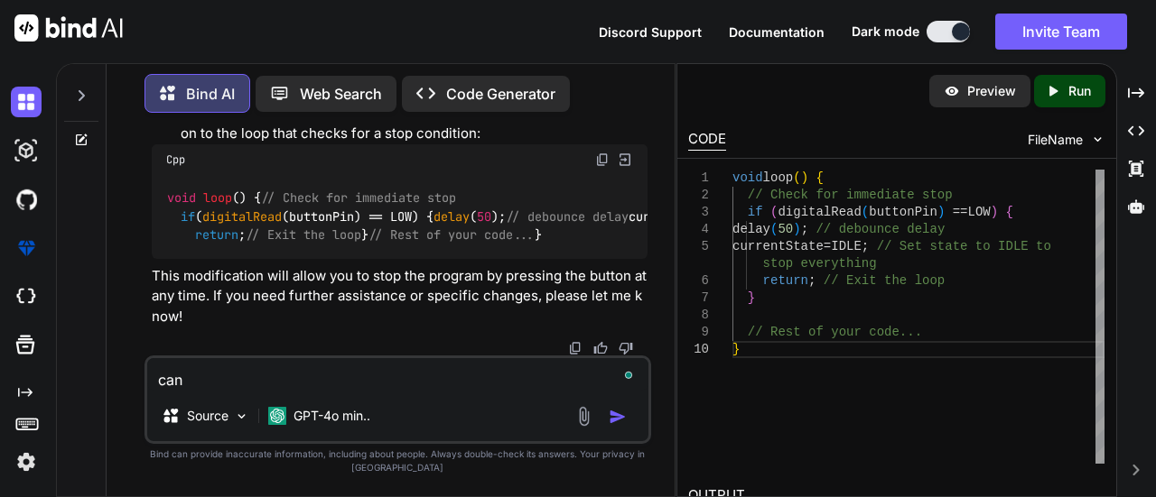
type textarea "can"
type textarea "x"
type textarea "can y"
type textarea "x"
type textarea "can yo"
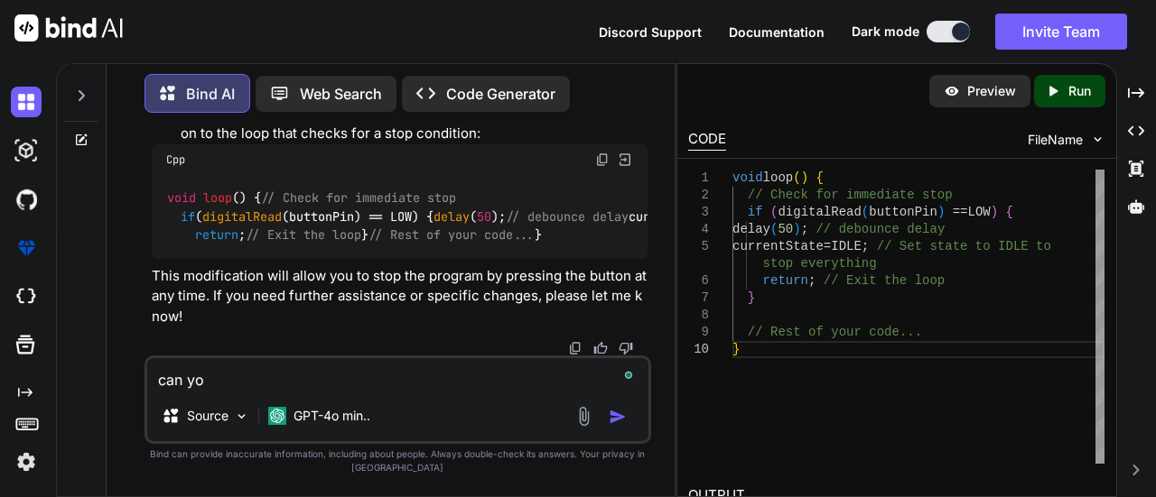
type textarea "x"
type textarea "can you"
type textarea "x"
type textarea "can you"
type textarea "x"
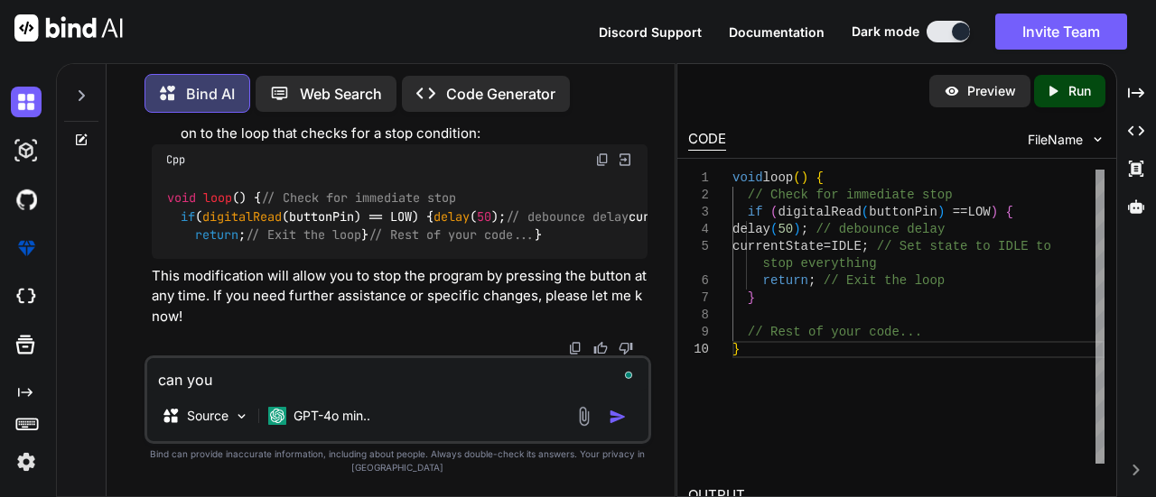
type textarea "can you g"
type textarea "x"
type textarea "can you gi"
type textarea "x"
type textarea "can you giv"
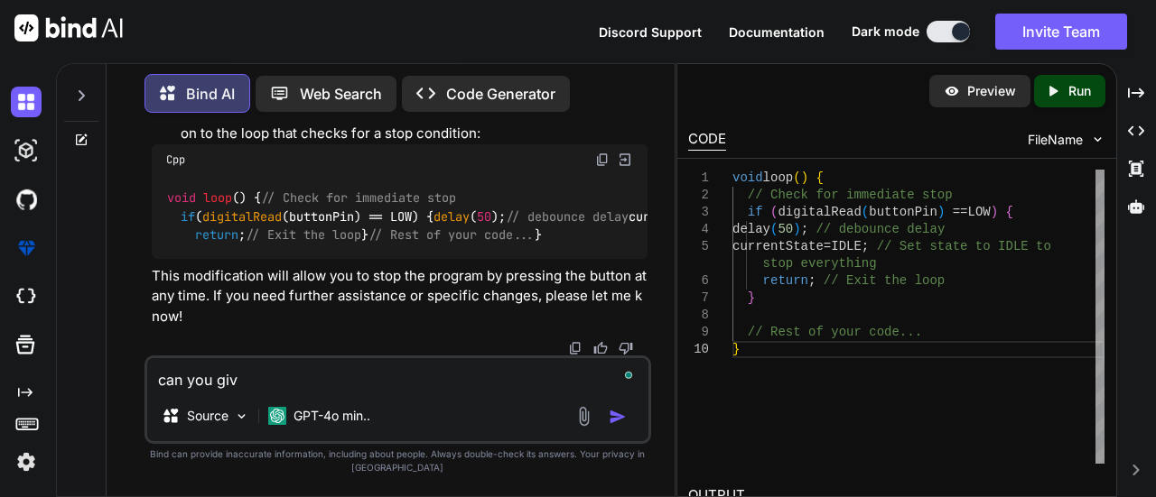
type textarea "x"
type textarea "can you give"
type textarea "x"
type textarea "can you give"
type textarea "x"
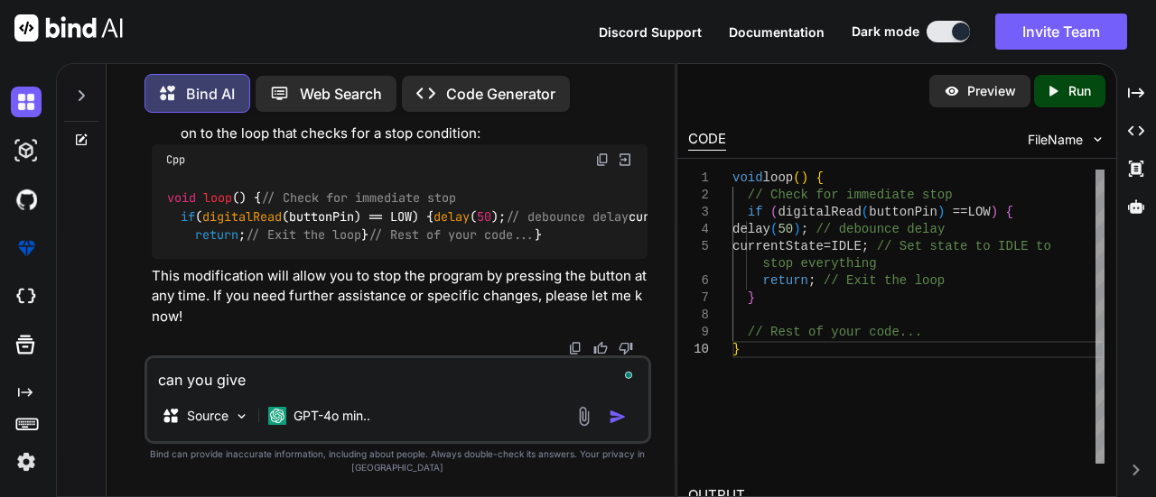
type textarea "can you give m"
type textarea "x"
type textarea "can you give me"
type textarea "x"
type textarea "can you give me"
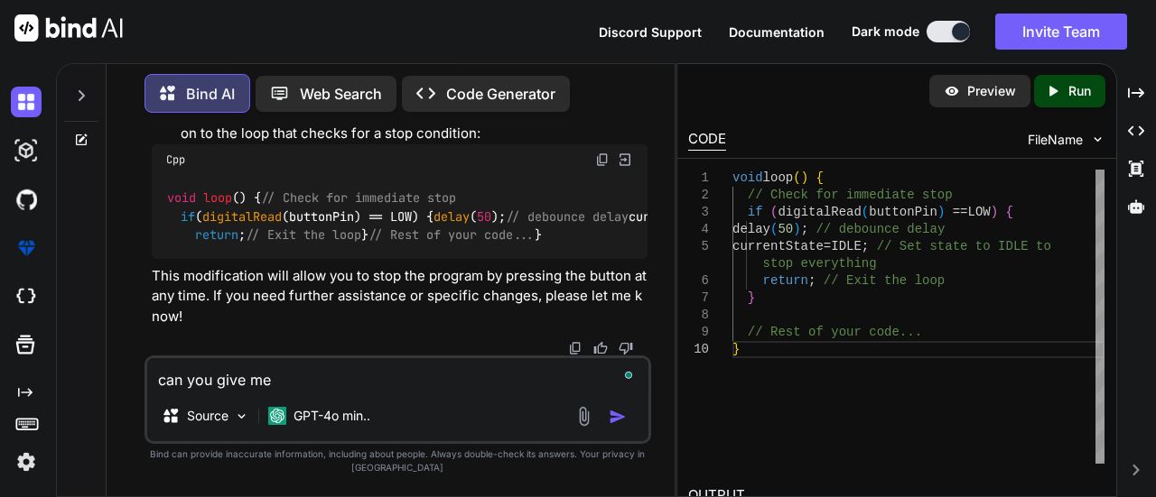
type textarea "x"
type textarea "can you give me t"
type textarea "x"
type textarea "can you give me th"
type textarea "x"
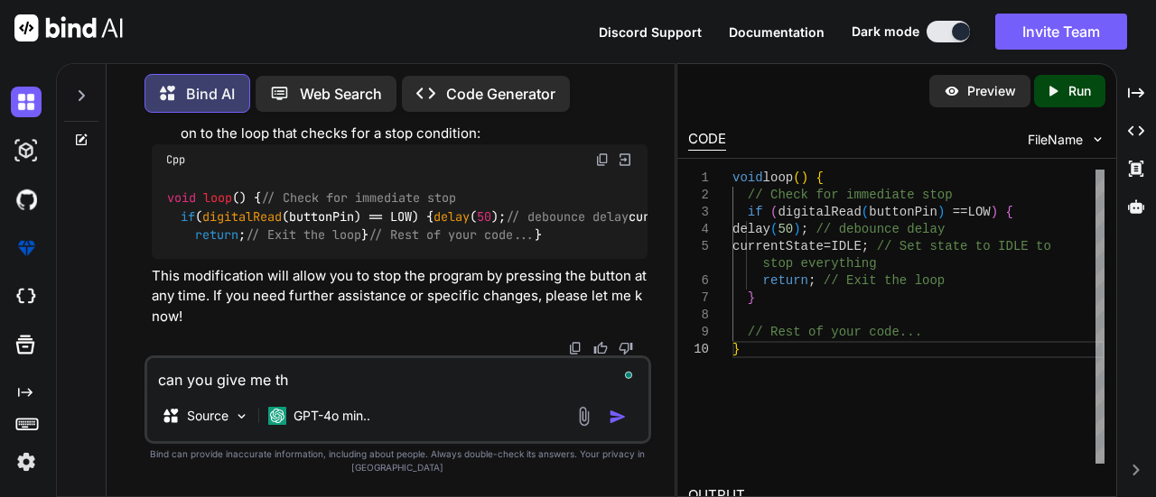
type textarea "can you give me the"
type textarea "x"
type textarea "can you give me the"
type textarea "x"
type textarea "can you give me the w"
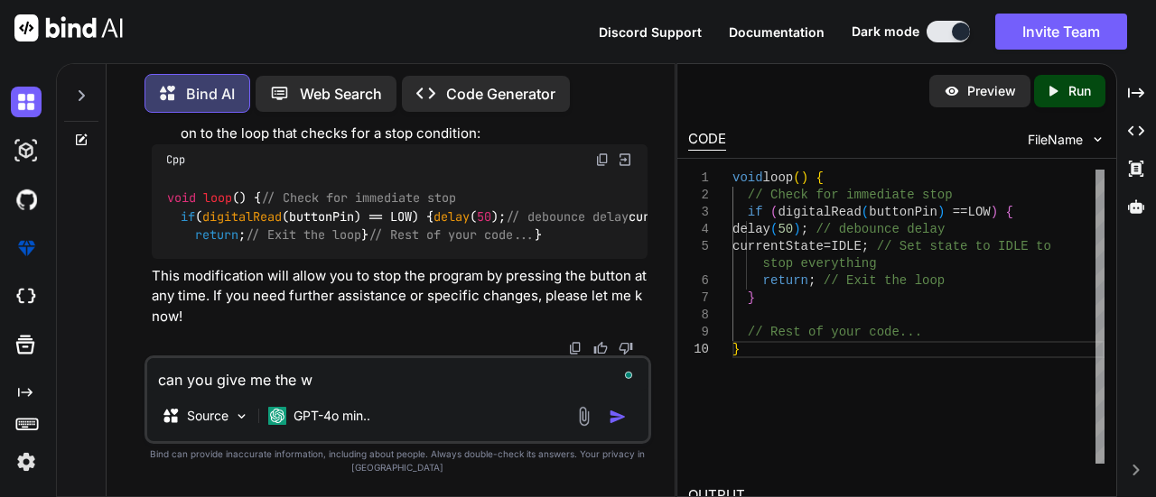
type textarea "x"
type textarea "can you give me the wh"
type textarea "x"
type textarea "can you give me the who"
type textarea "x"
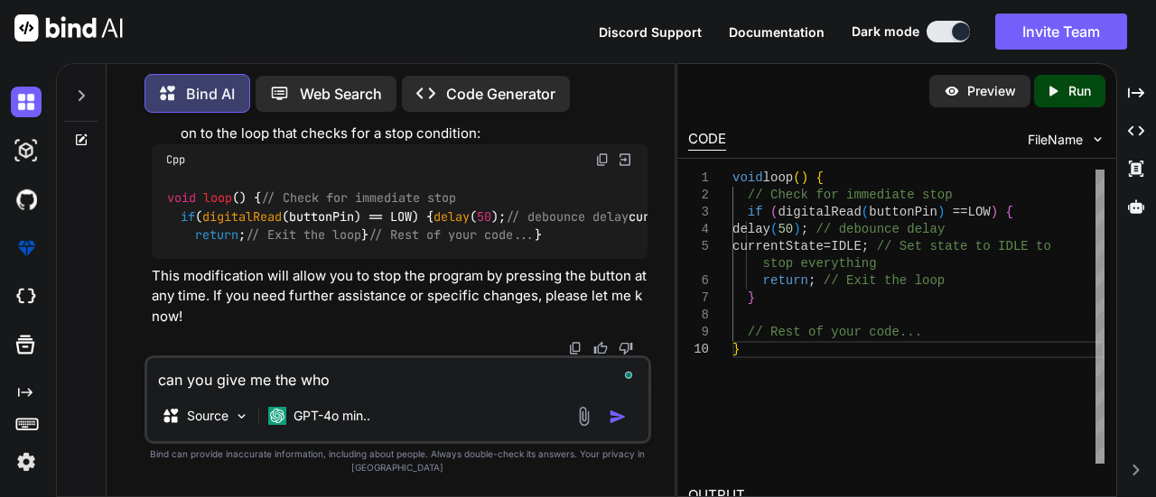
type textarea "can you give me the whol"
type textarea "x"
type textarea "can you give me the whole"
type textarea "x"
type textarea "can you give me the whole c"
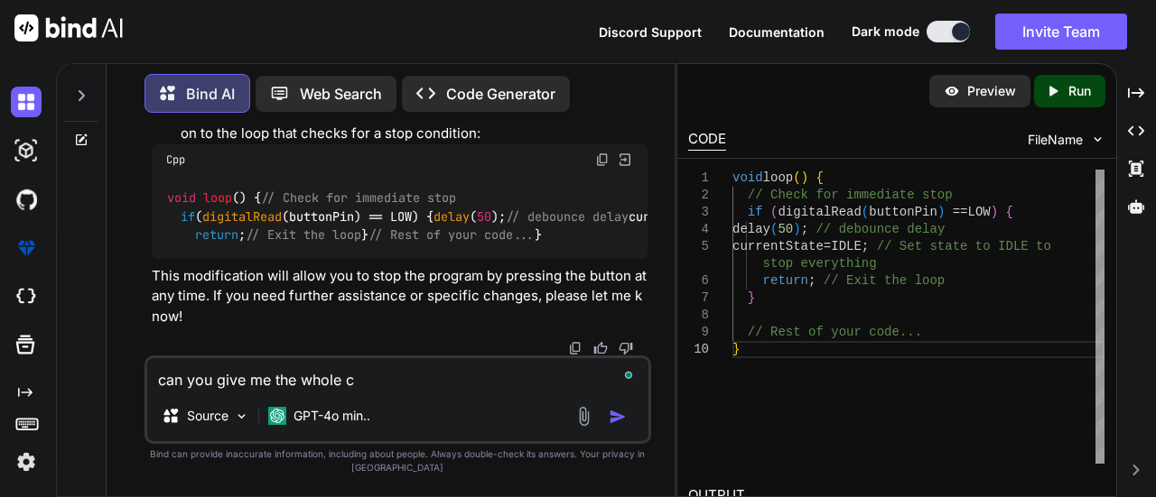
type textarea "x"
type textarea "can you give me the whole co"
type textarea "x"
type textarea "can you give me the whole cod"
type textarea "x"
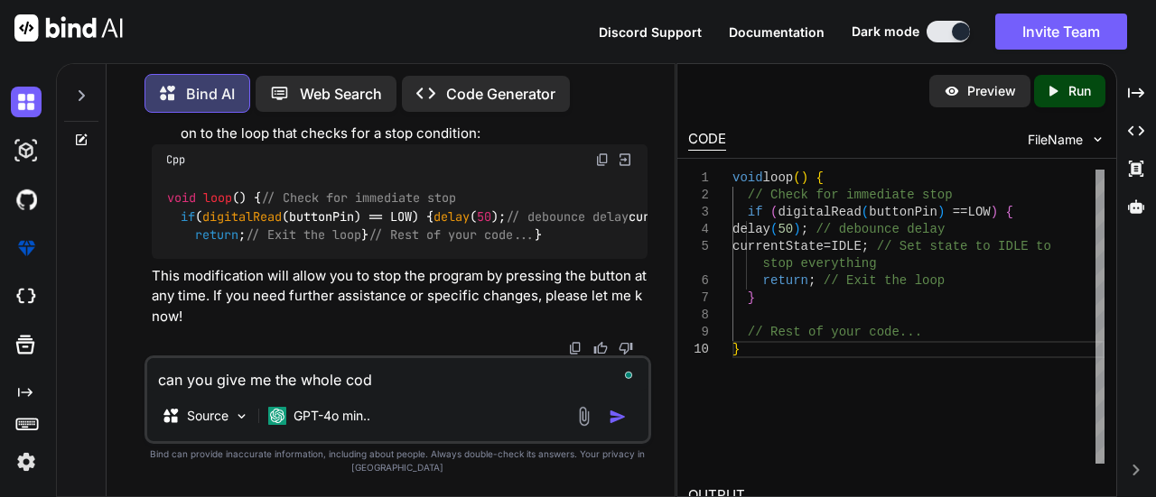
type textarea "can you give me the whole code"
type textarea "x"
type textarea "can you give me the whole code"
type textarea "x"
type textarea "can you give me the whole code a"
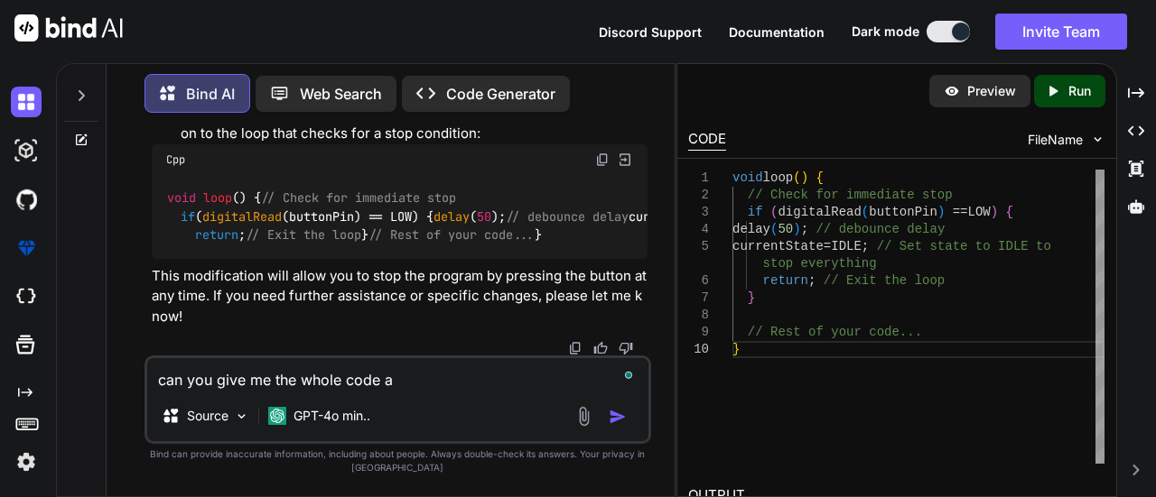
type textarea "x"
type textarea "can you give me the whole code ag"
type textarea "x"
type textarea "can you give me the whole code aga"
type textarea "x"
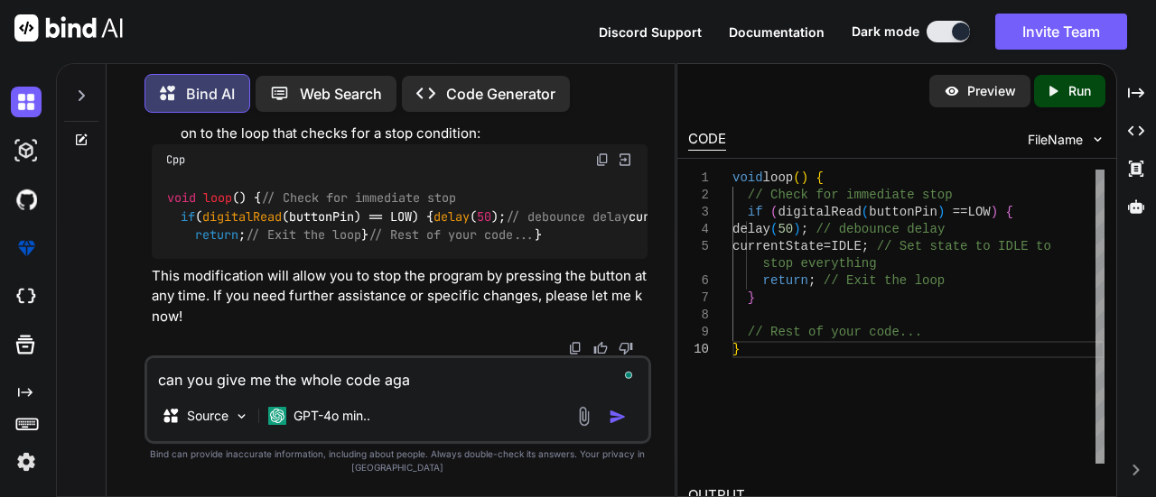
type textarea "can you give me the whole code agai"
type textarea "x"
type textarea "can you give me the whole code again"
type textarea "x"
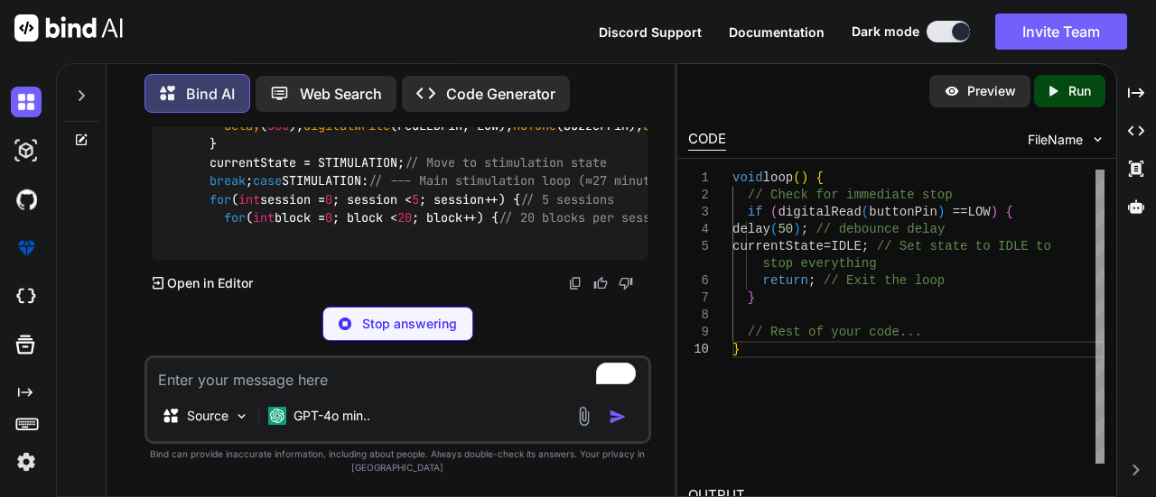
scroll to position [4965, 0]
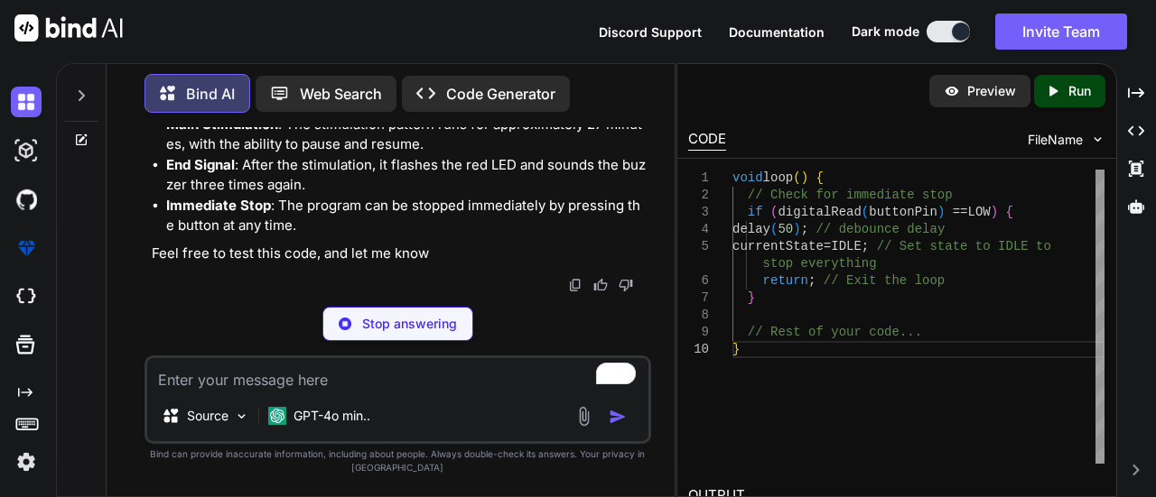
type textarea "x"
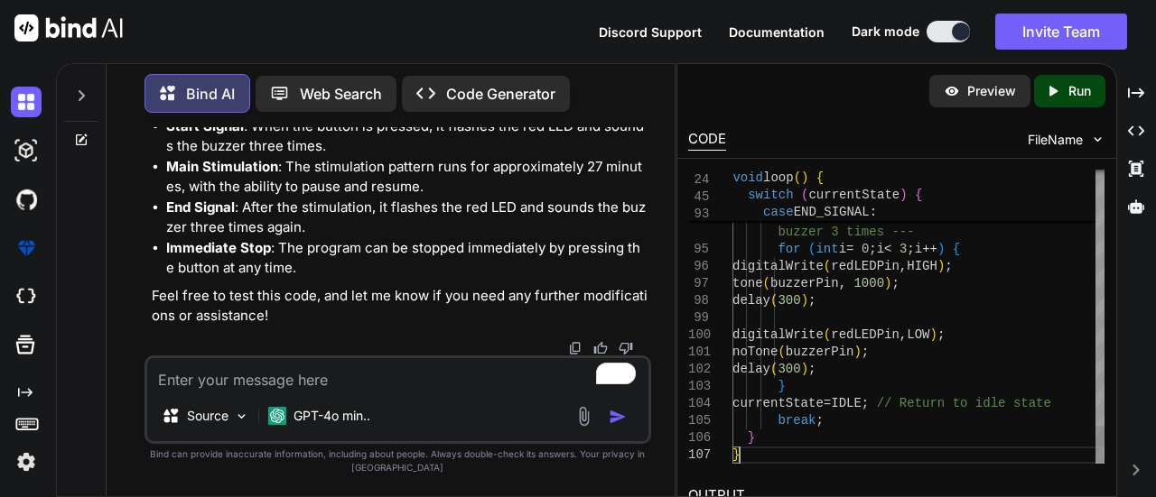
scroll to position [0, 0]
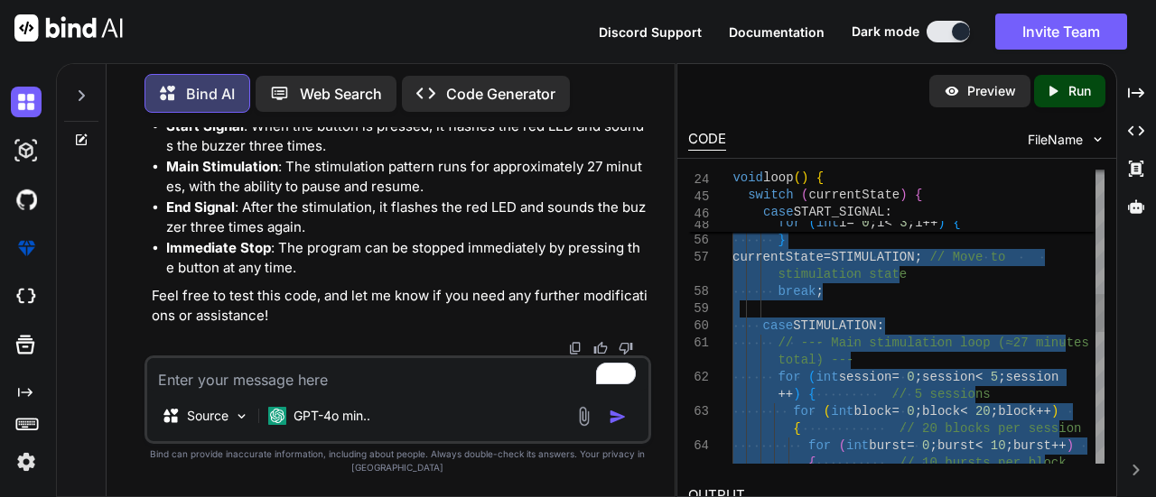
type textarea "// Pin assignments const int stimPin = 2; // White LED or Laser (via BNC) const…"
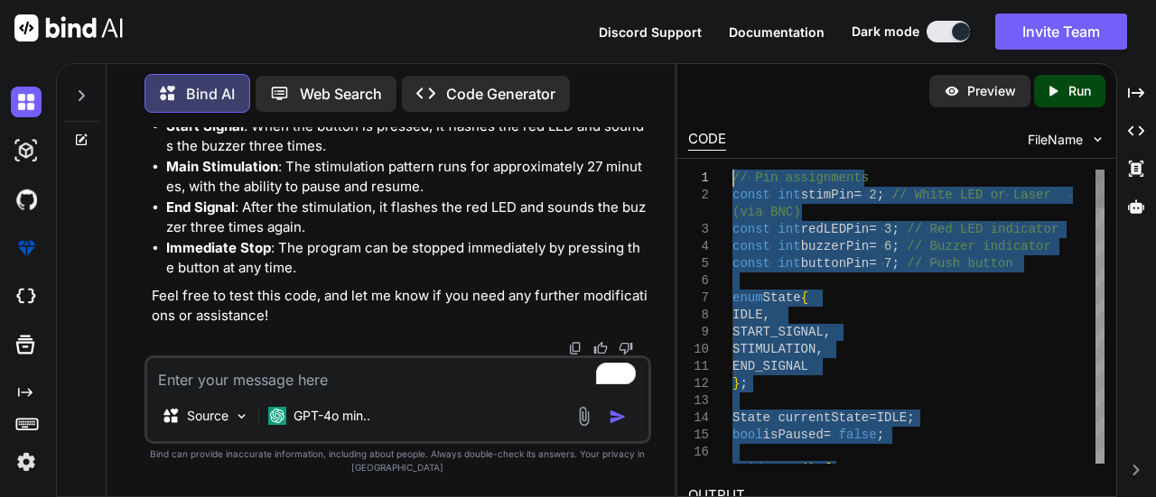
drag, startPoint x: 748, startPoint y: 457, endPoint x: 753, endPoint y: 98, distance: 358.5
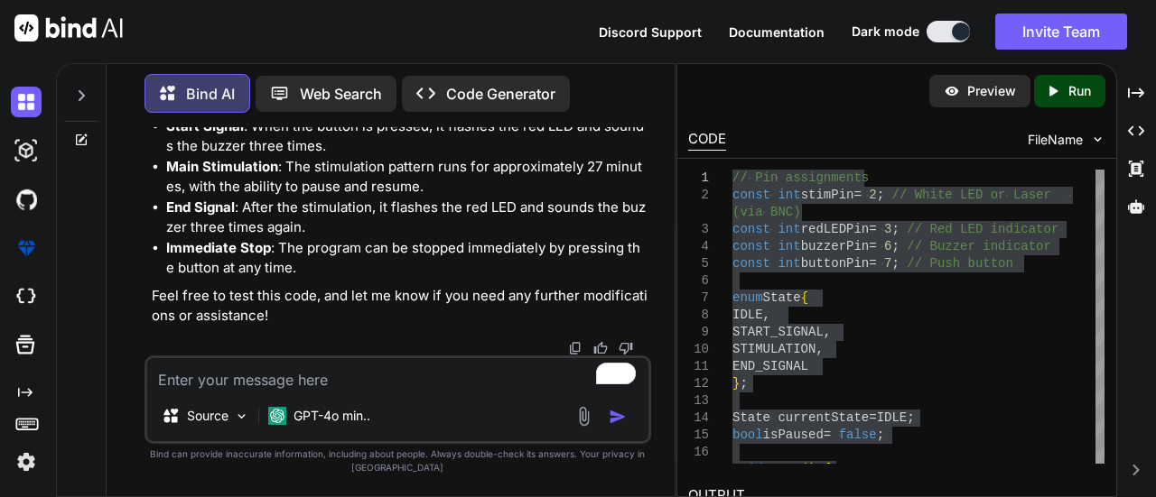
click at [428, 376] on textarea "To enrich screen reader interactions, please activate Accessibility in Grammarl…" at bounding box center [398, 374] width 502 height 33
paste textarea "C:\Users\Nile\AppData\Local\Temp\ccY6zfIu.ltrans0.ltrans.o: In function `main':…"
type textarea "C:\Users\Nile\AppData\Local\Temp\ccY6zfIu.ltrans0.ltrans.o: In function `main':…"
type textarea "x"
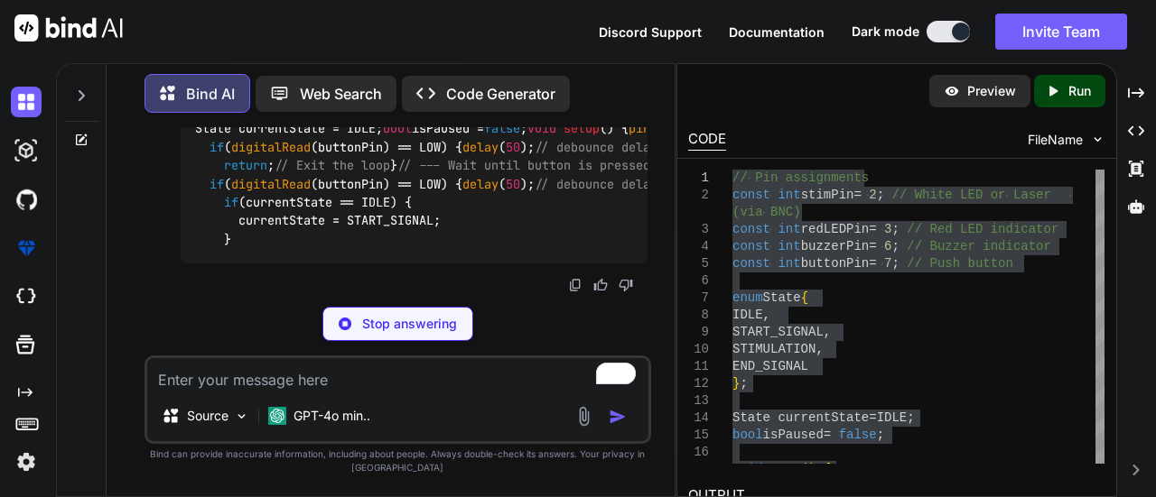
scroll to position [7508, 0]
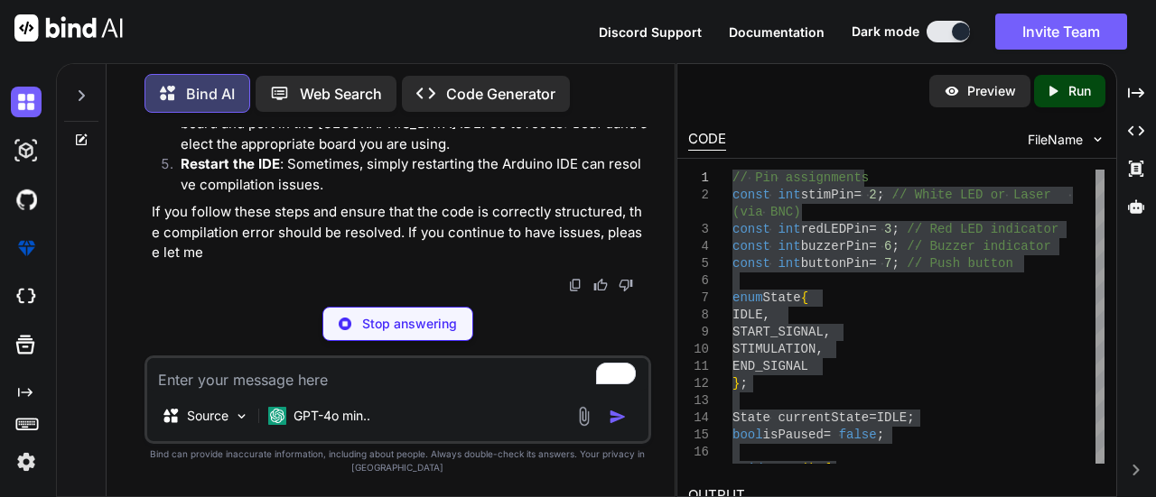
type textarea "x"
type textarea "void setup() { // Initialization code here } void loop() { // Main code here }"
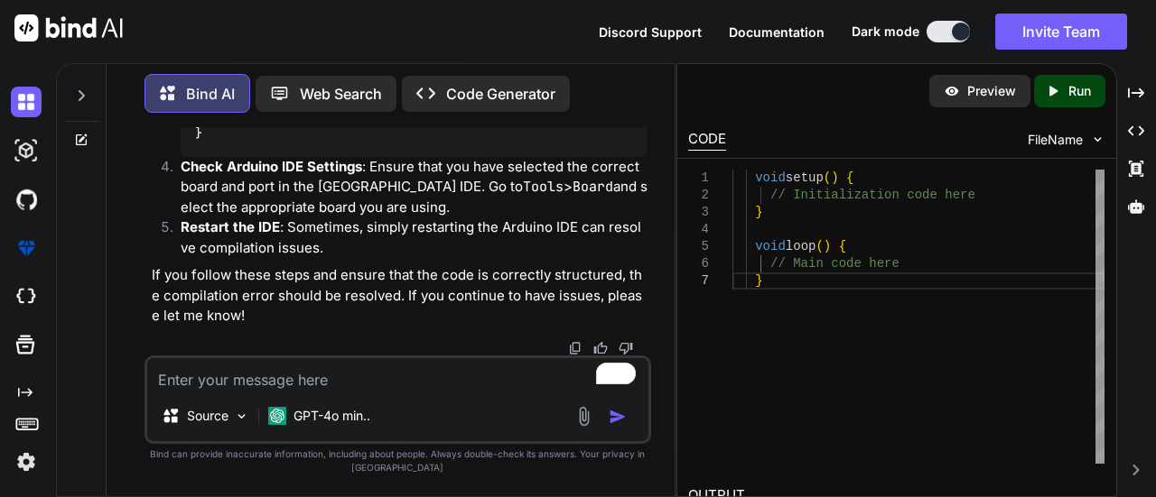
scroll to position [8693, 0]
click at [1054, 138] on span "FileName" at bounding box center [1054, 140] width 55 height 18
click at [981, 102] on div "Preview" at bounding box center [979, 91] width 101 height 33
click at [474, 84] on p "Code Generator" at bounding box center [500, 94] width 109 height 22
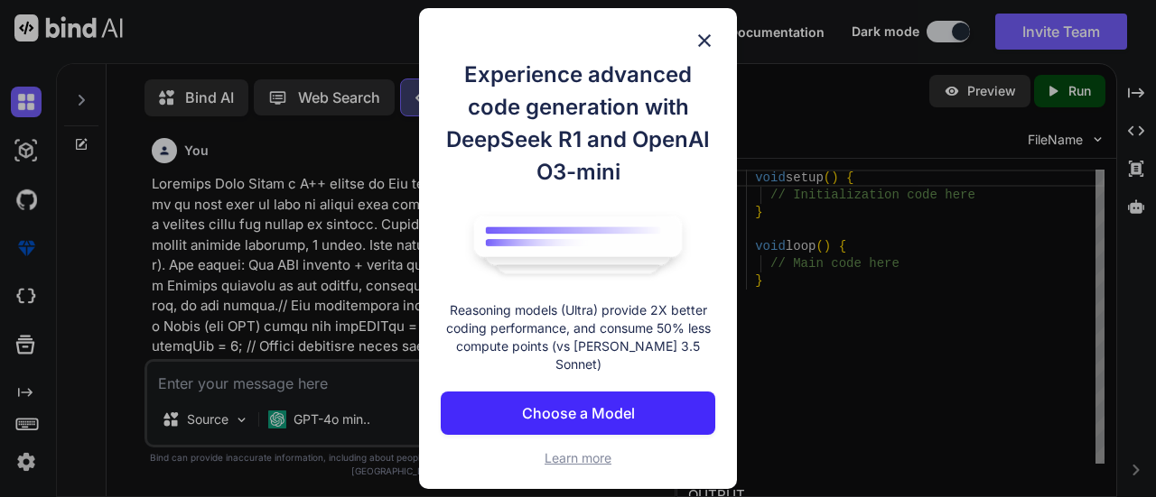
scroll to position [6, 0]
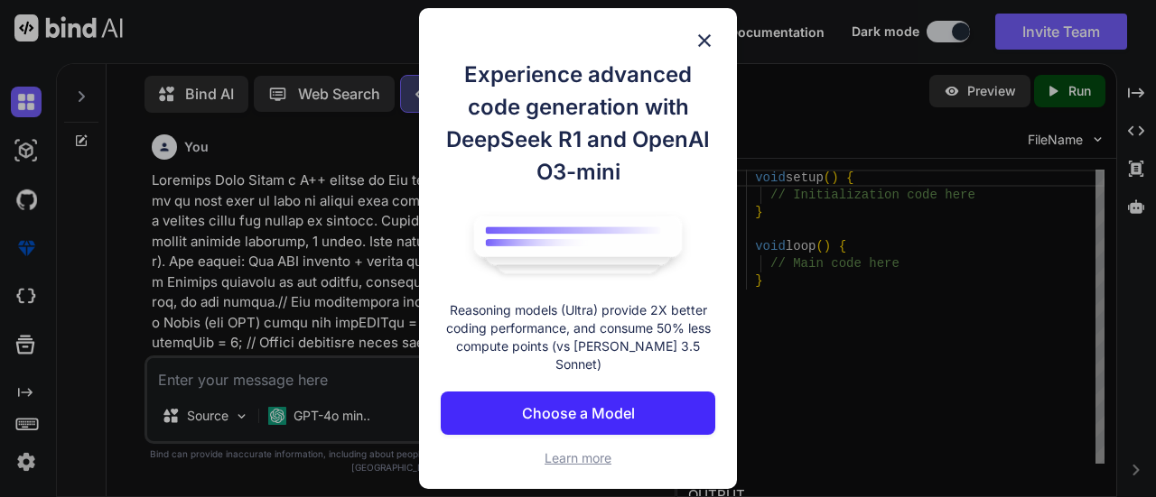
click at [703, 44] on img at bounding box center [704, 41] width 22 height 22
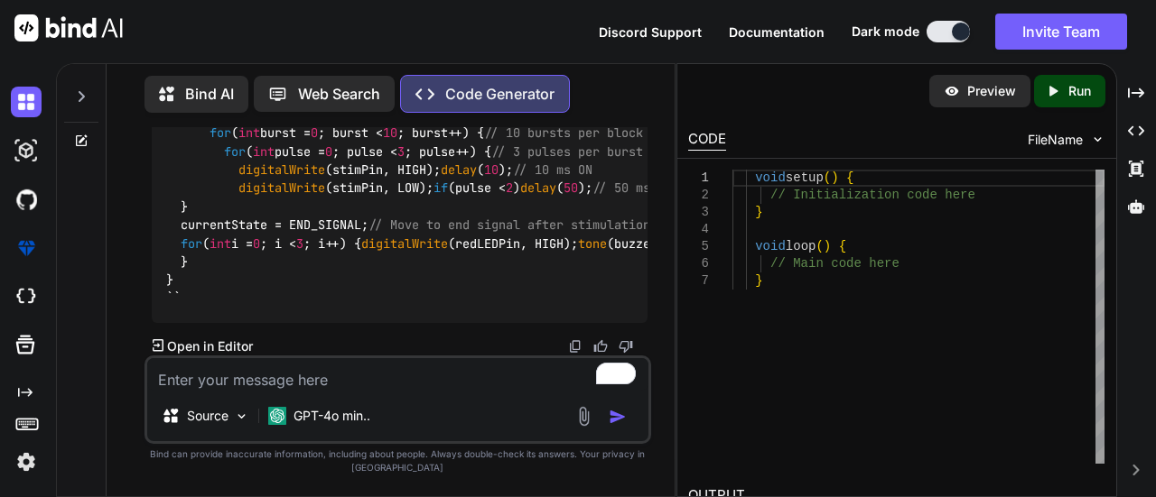
scroll to position [2616, 0]
click at [205, 101] on div "Bind AI" at bounding box center [196, 94] width 104 height 37
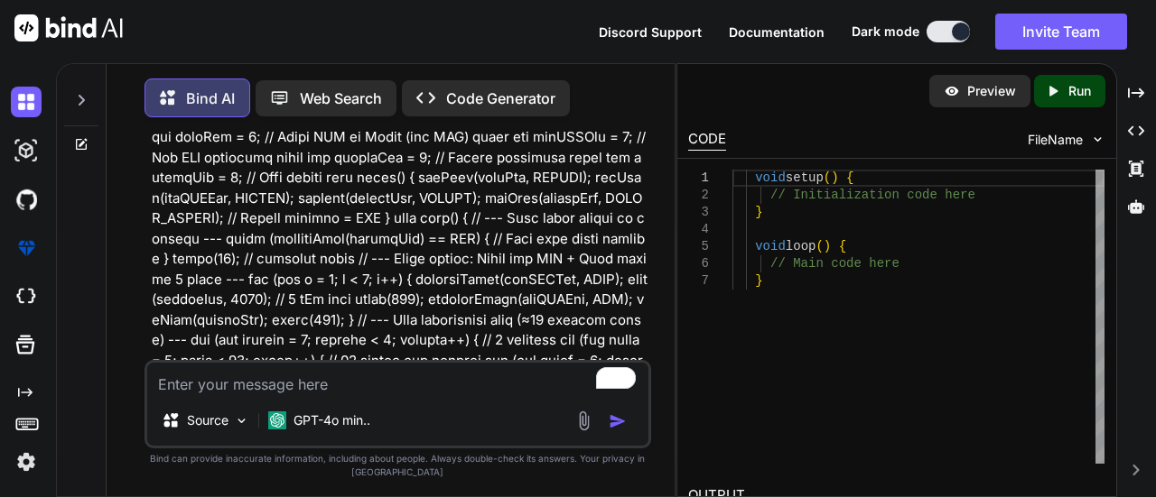
scroll to position [7, 0]
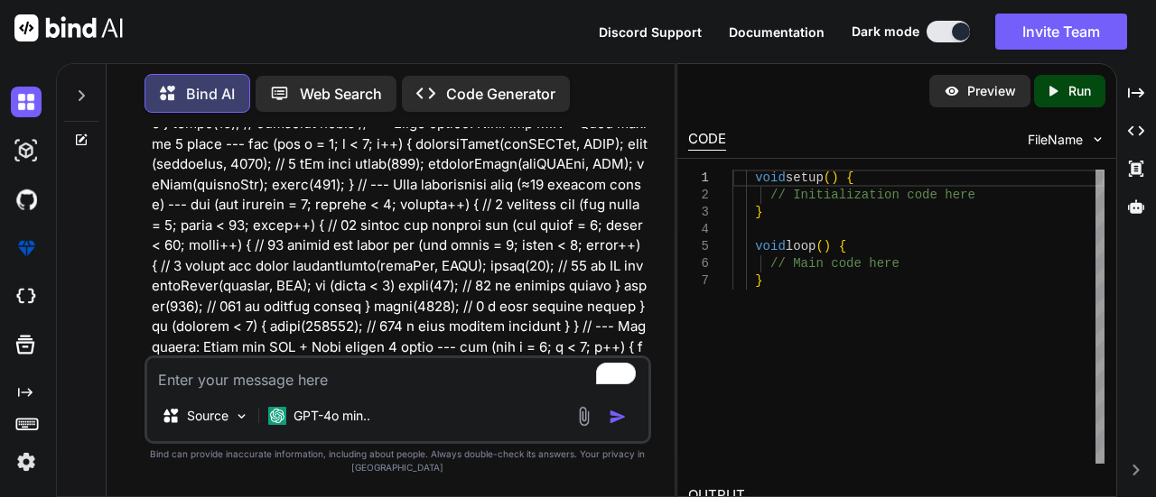
type textarea "x"
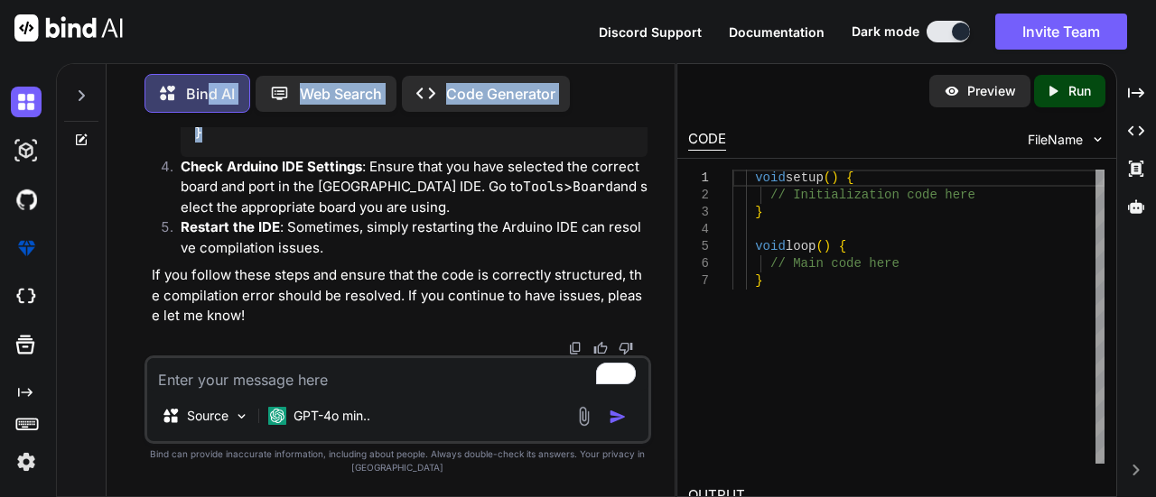
scroll to position [6731, 0]
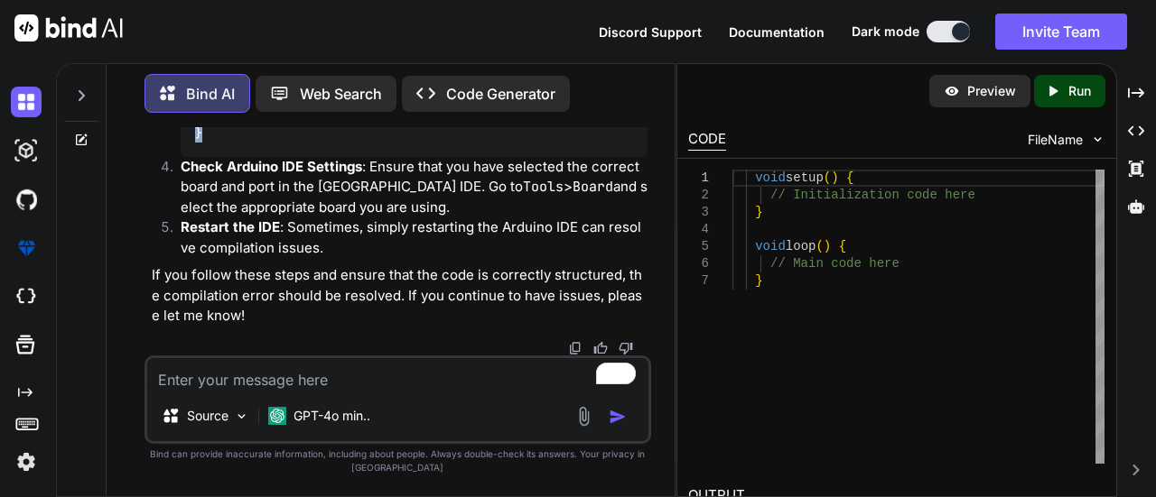
drag, startPoint x: 204, startPoint y: 285, endPoint x: 190, endPoint y: 339, distance: 55.2
